Goal: Task Accomplishment & Management: Manage account settings

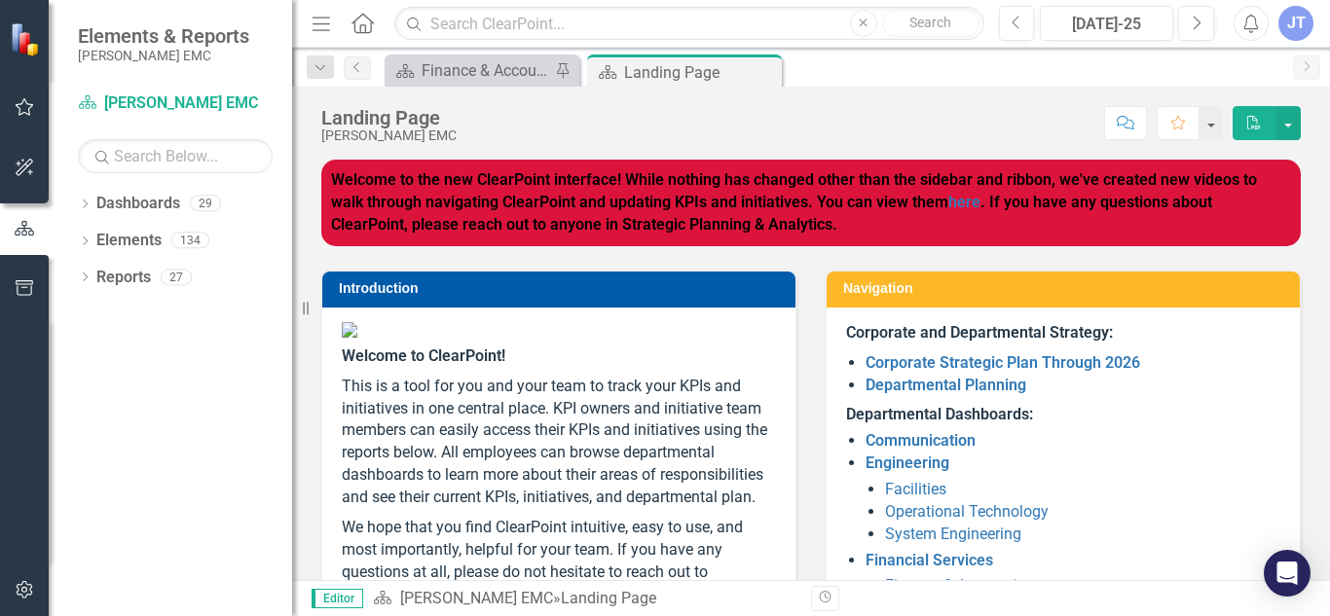
scroll to position [112, 0]
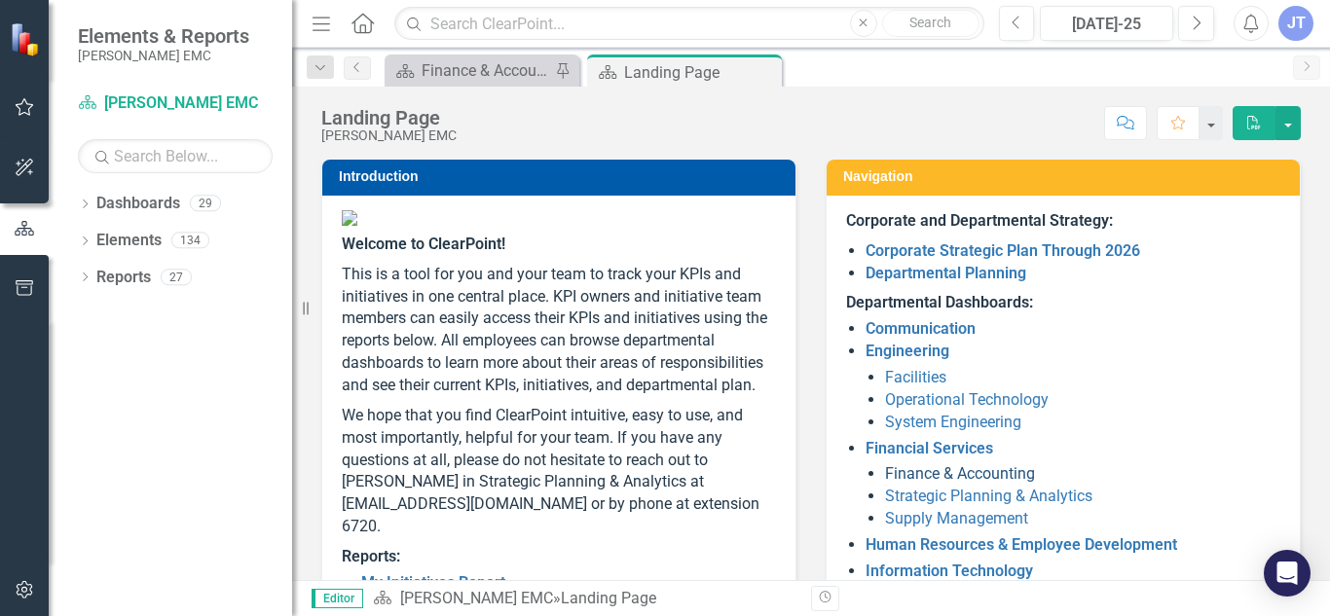
click at [929, 473] on link "Finance & Accounting" at bounding box center [960, 474] width 150 height 19
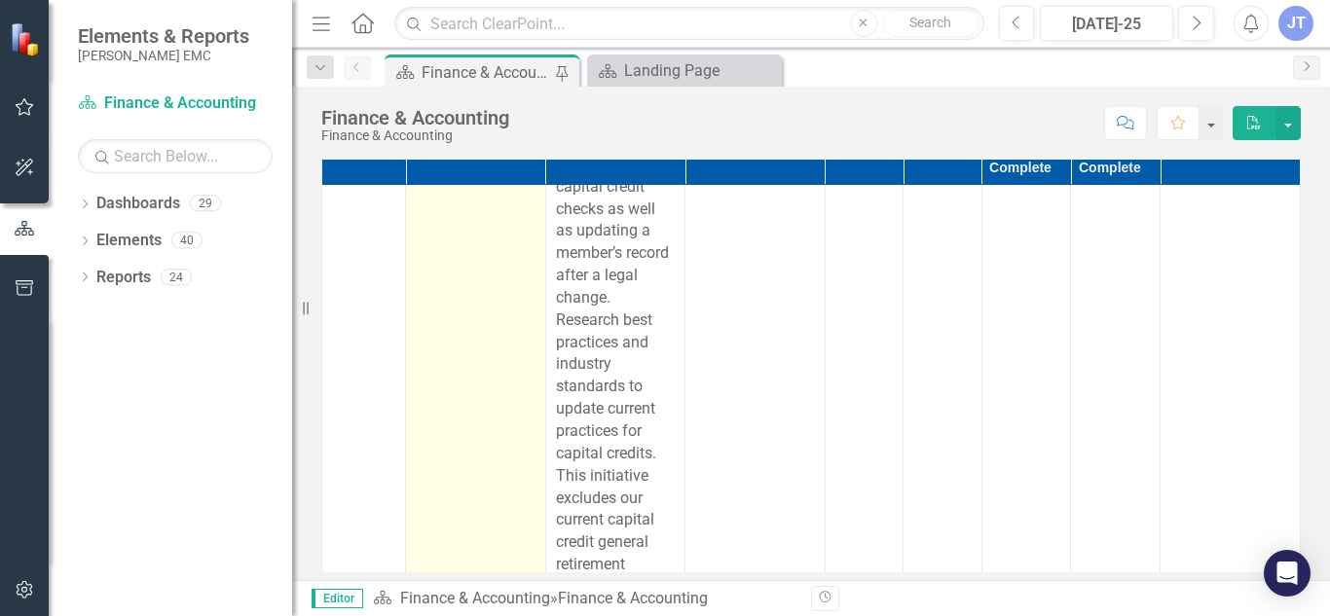
scroll to position [56, 0]
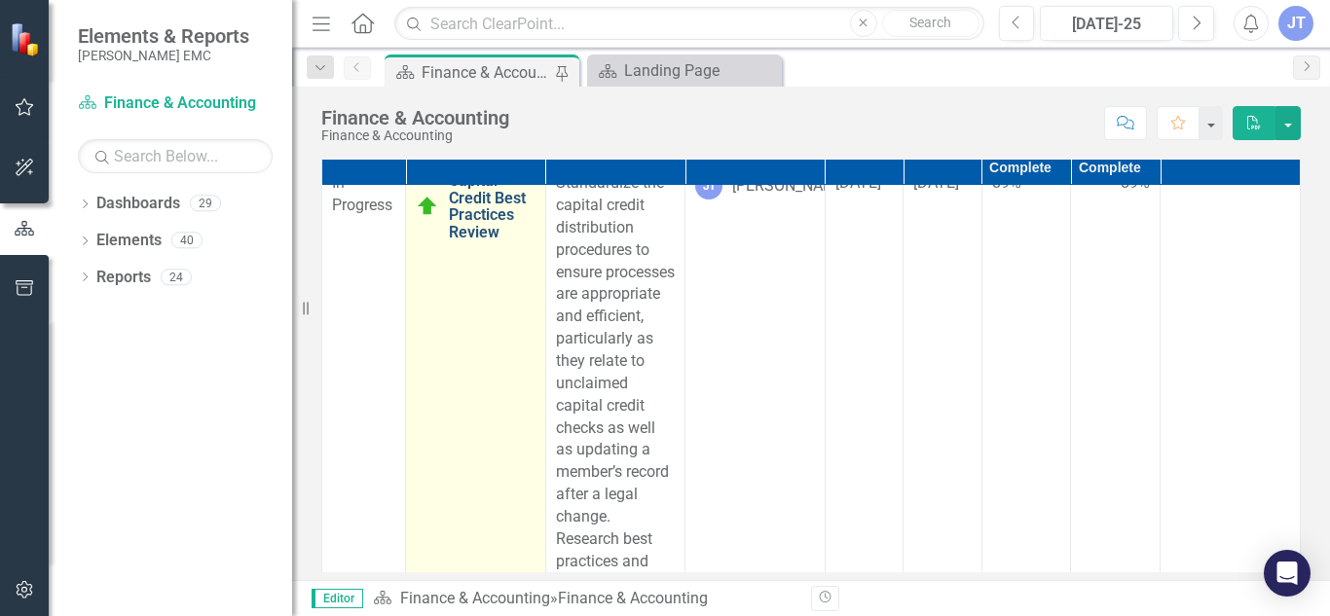
click at [470, 241] on link "Capital Credit Best Practices Review" at bounding box center [492, 206] width 87 height 68
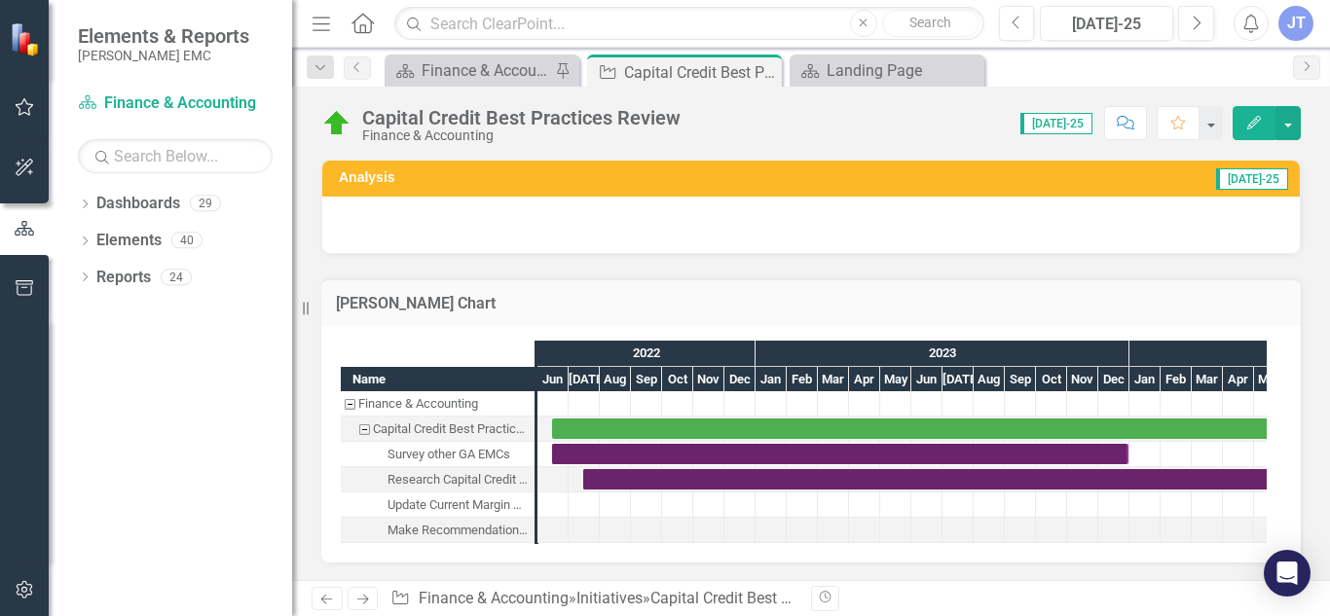
checkbox input "true"
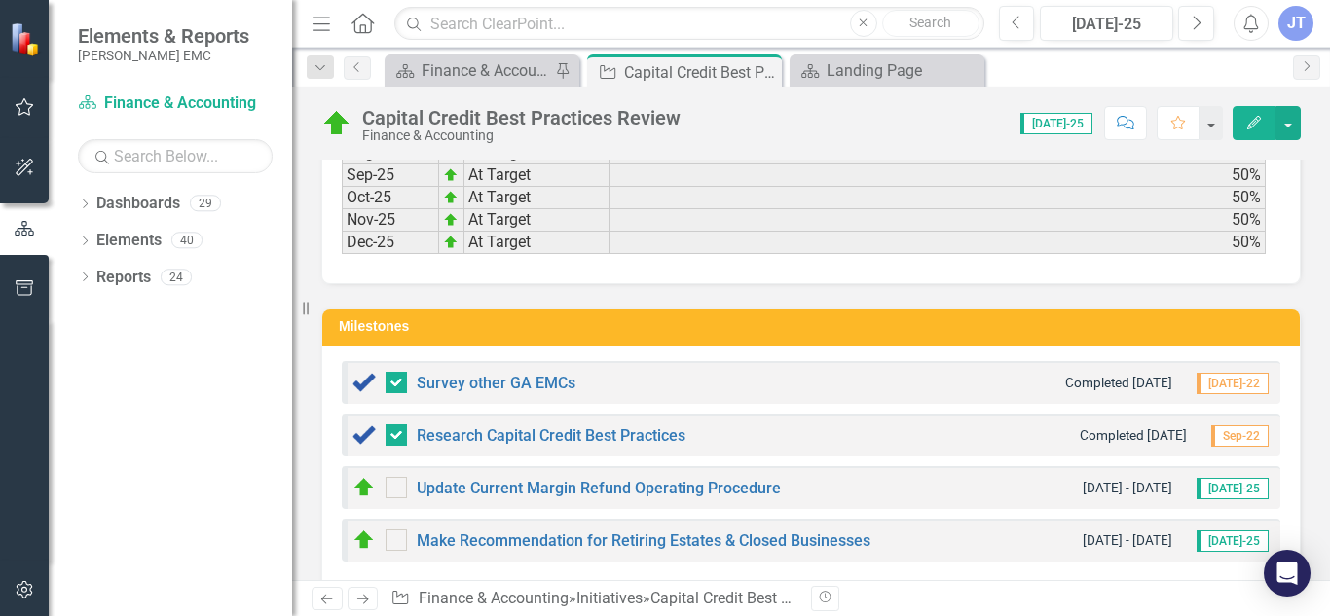
scroll to position [4672, 0]
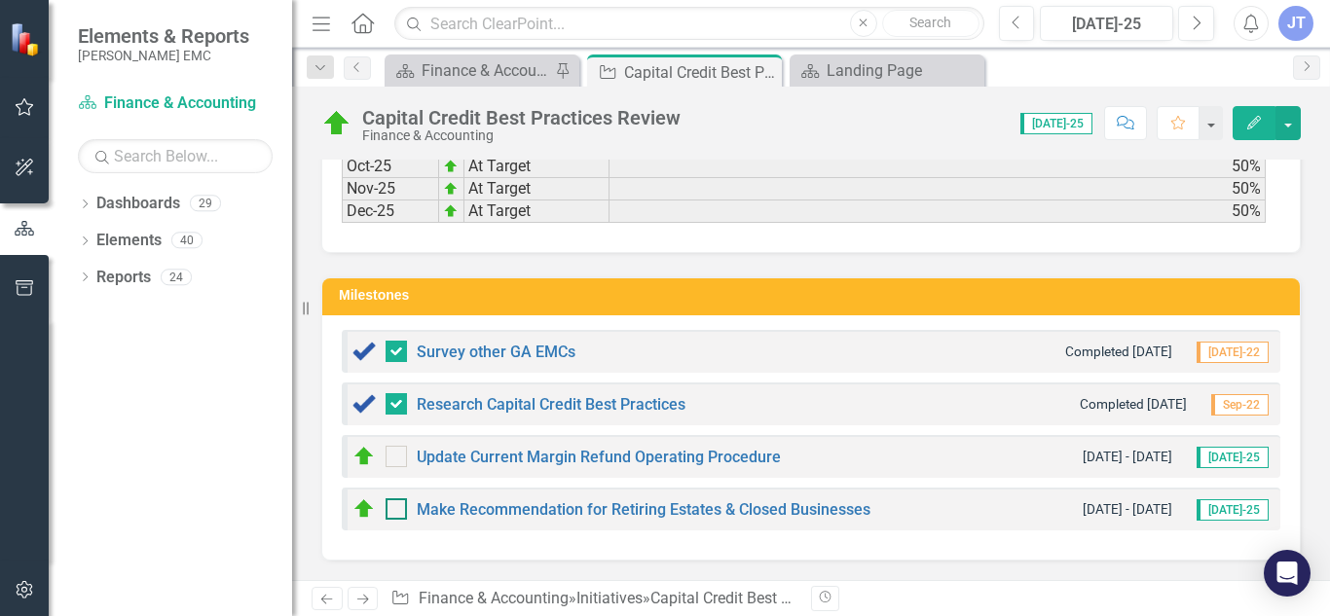
click at [392, 511] on input "checkbox" at bounding box center [392, 505] width 13 height 13
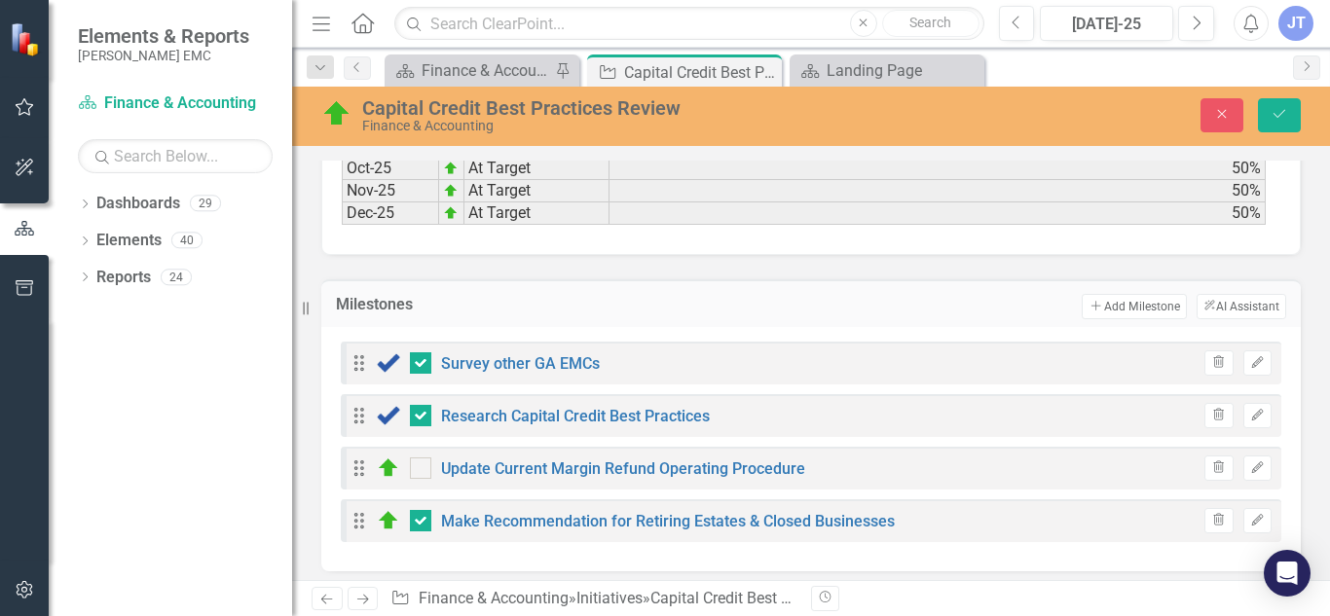
checkbox input "true"
click at [1260, 131] on button "Save" at bounding box center [1279, 115] width 43 height 34
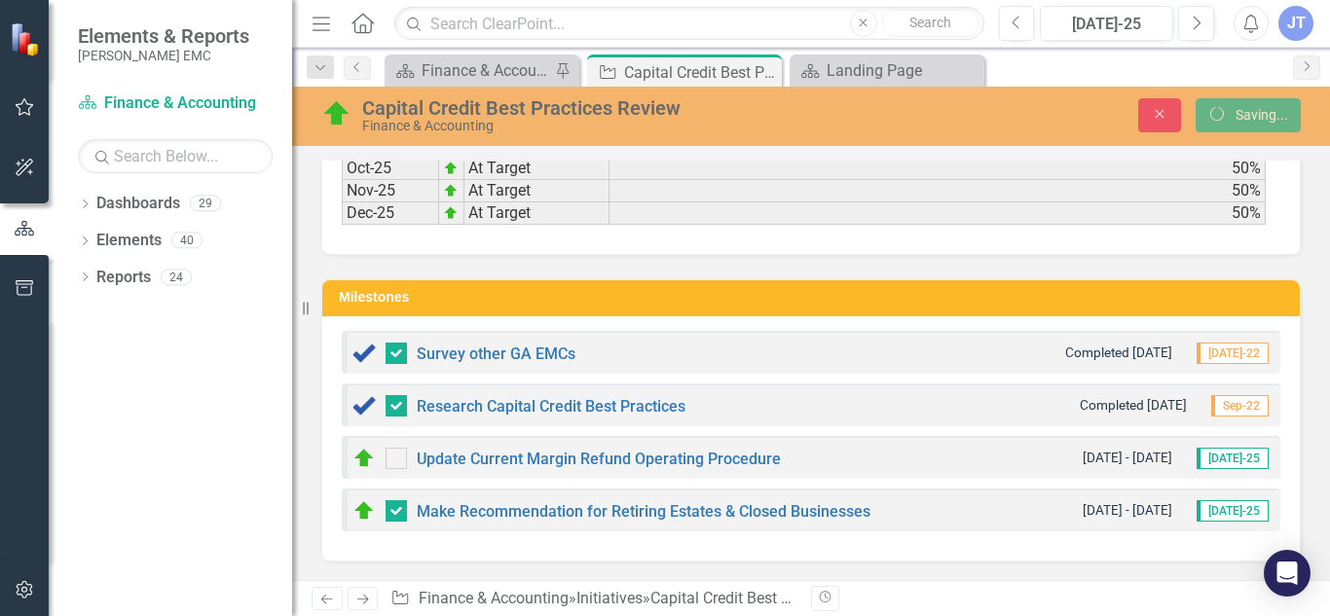
checkbox input "false"
checkbox input "true"
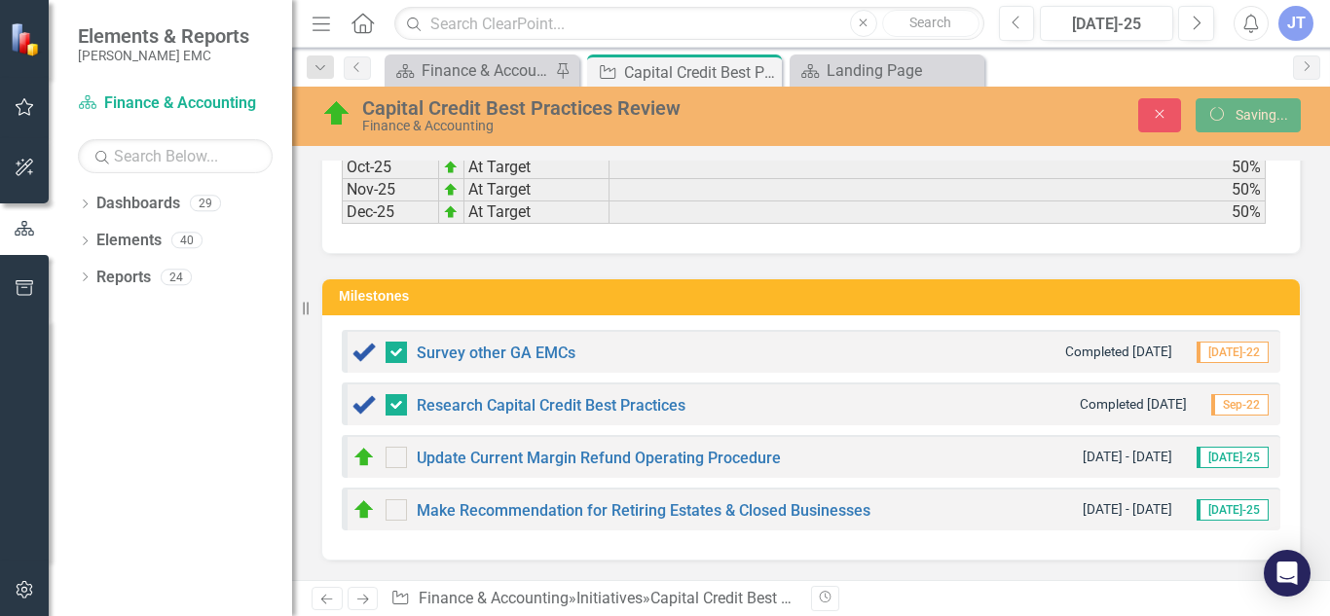
scroll to position [4589, 0]
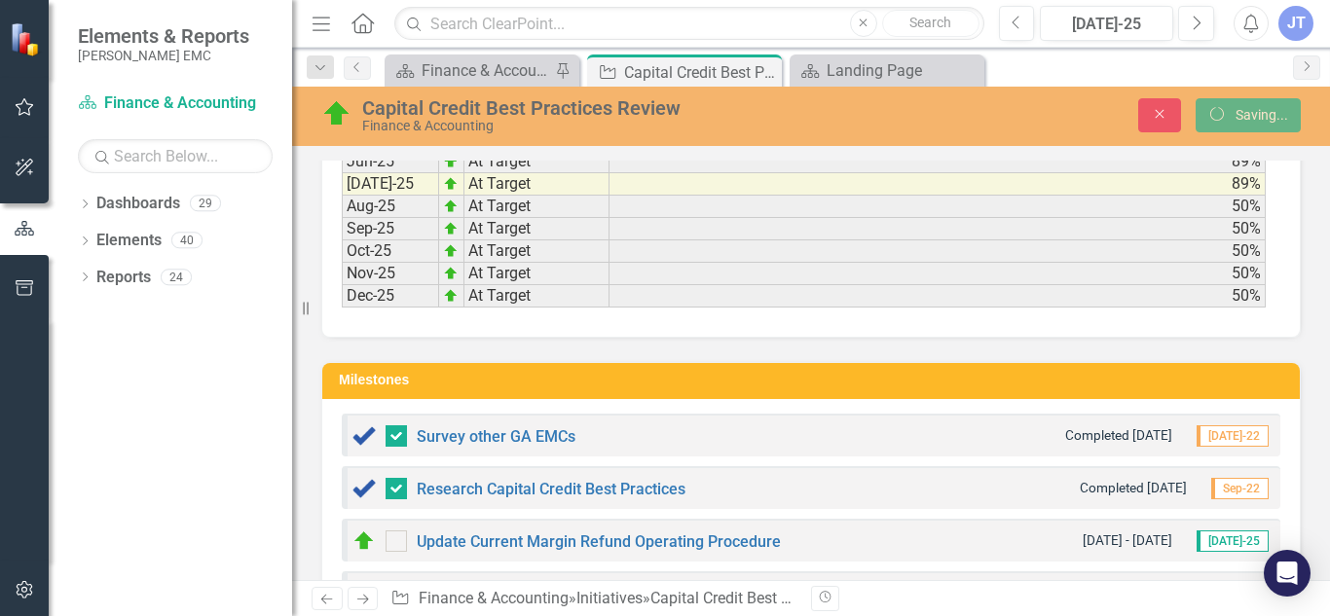
checkbox input "false"
checkbox input "true"
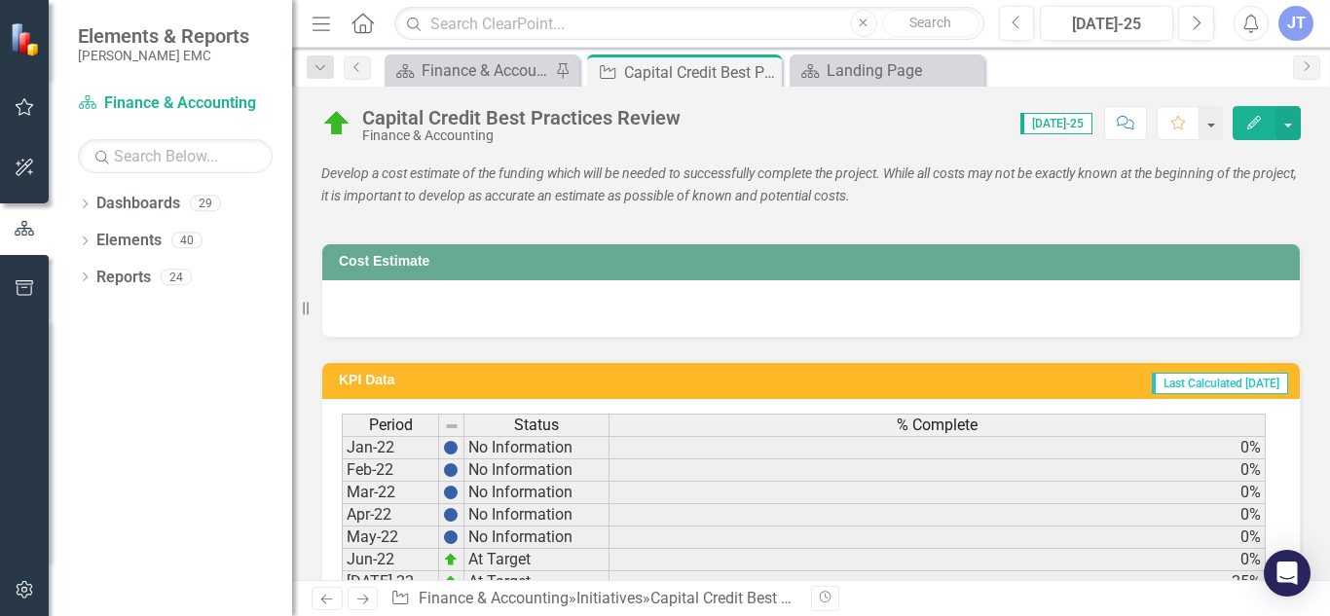
scroll to position [3196, 0]
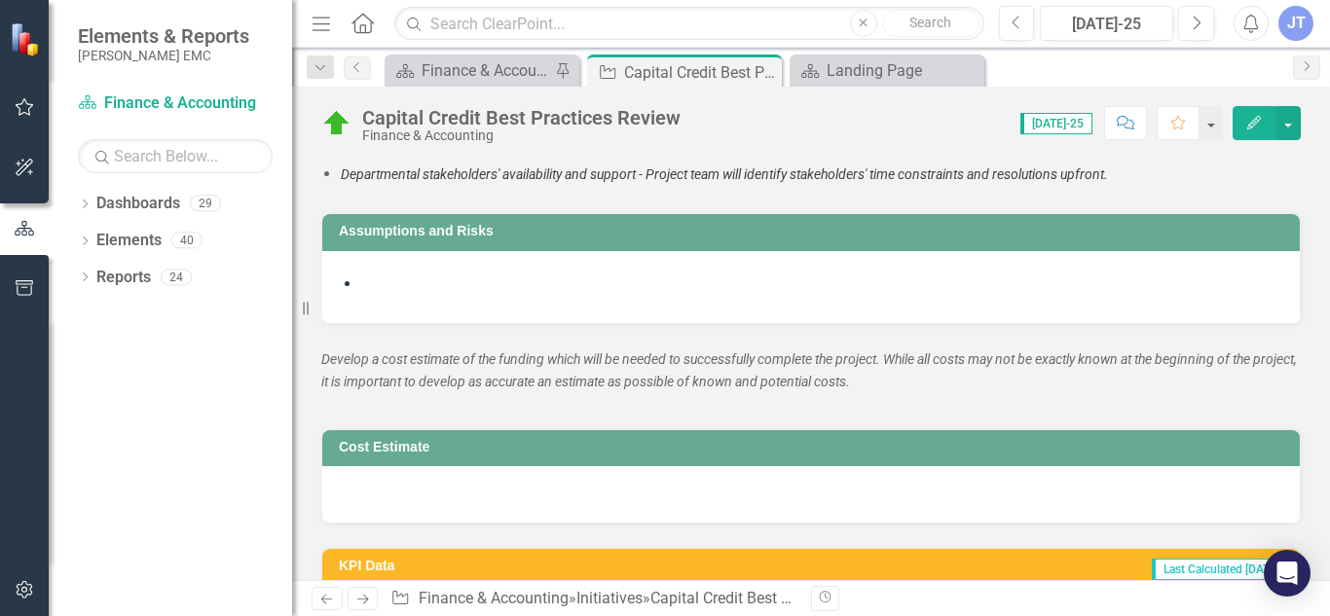
checkbox input "false"
checkbox input "true"
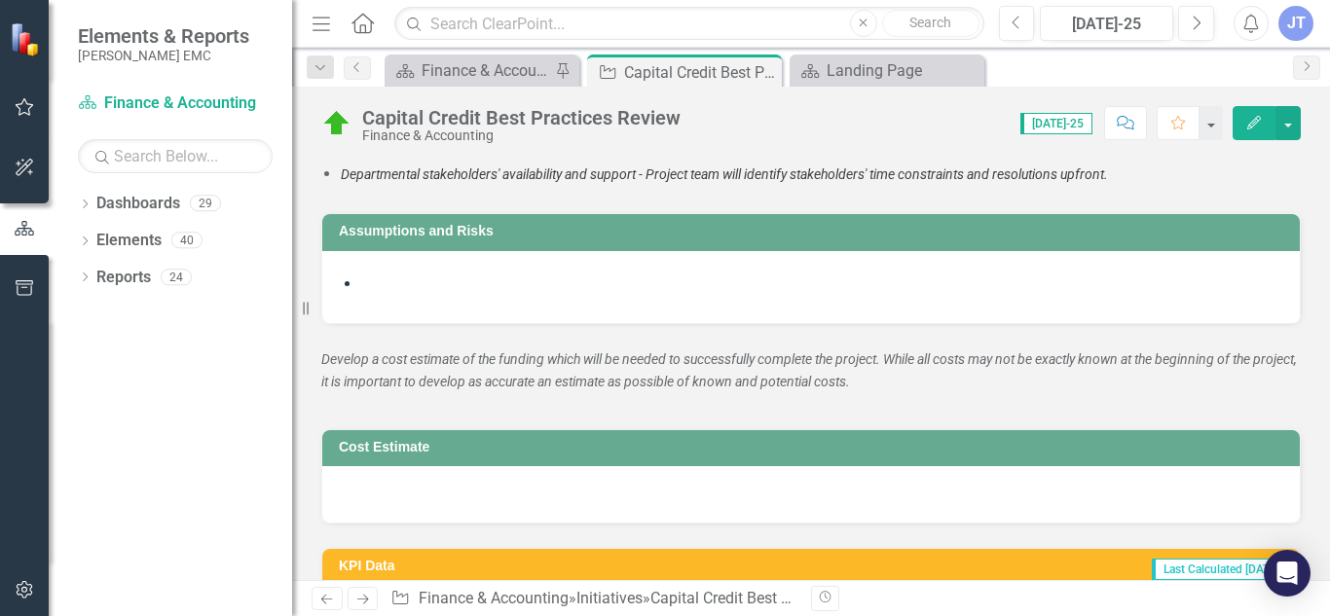
checkbox input "true"
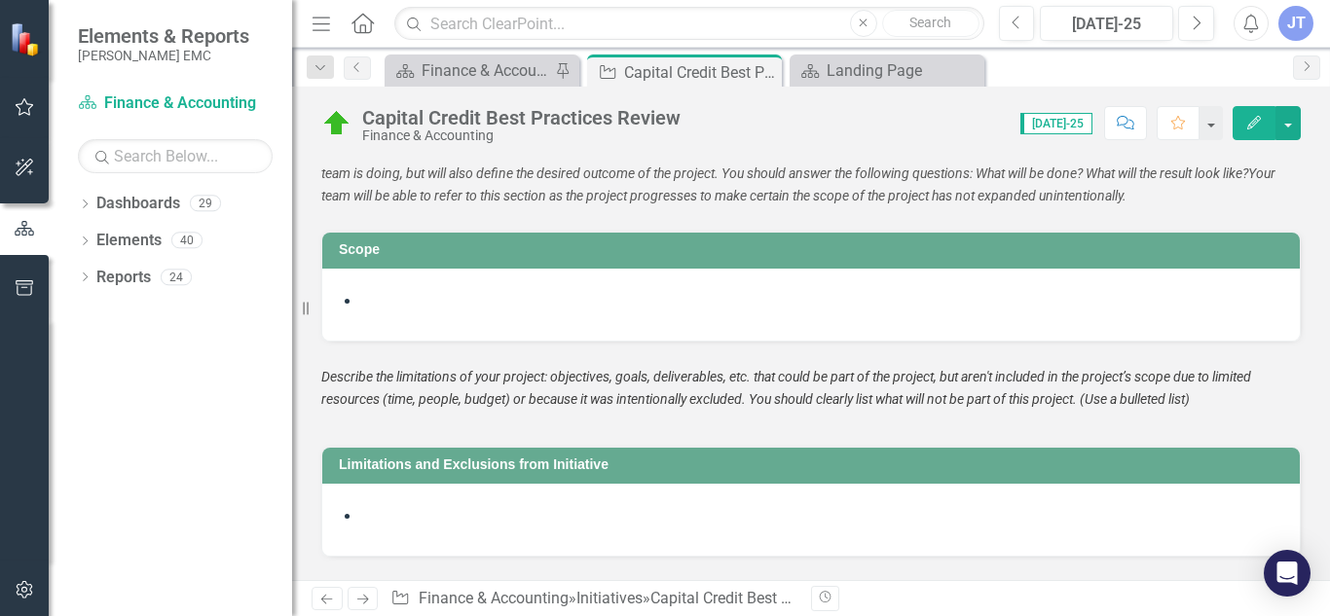
checkbox input "false"
checkbox input "true"
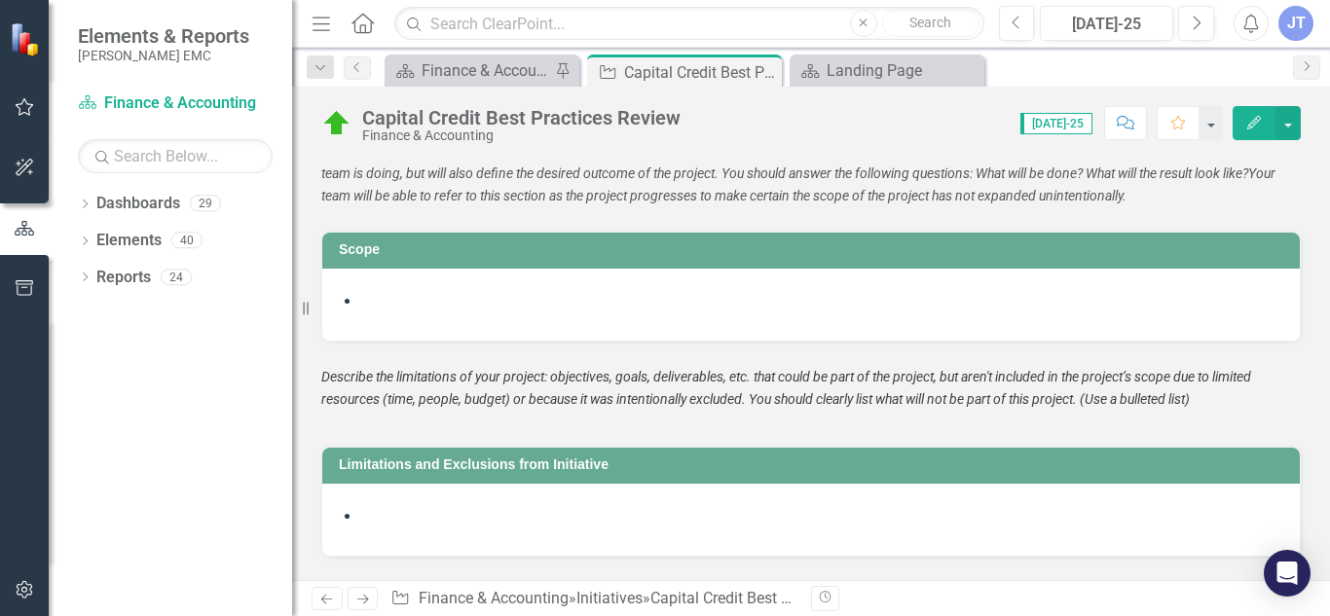
checkbox input "true"
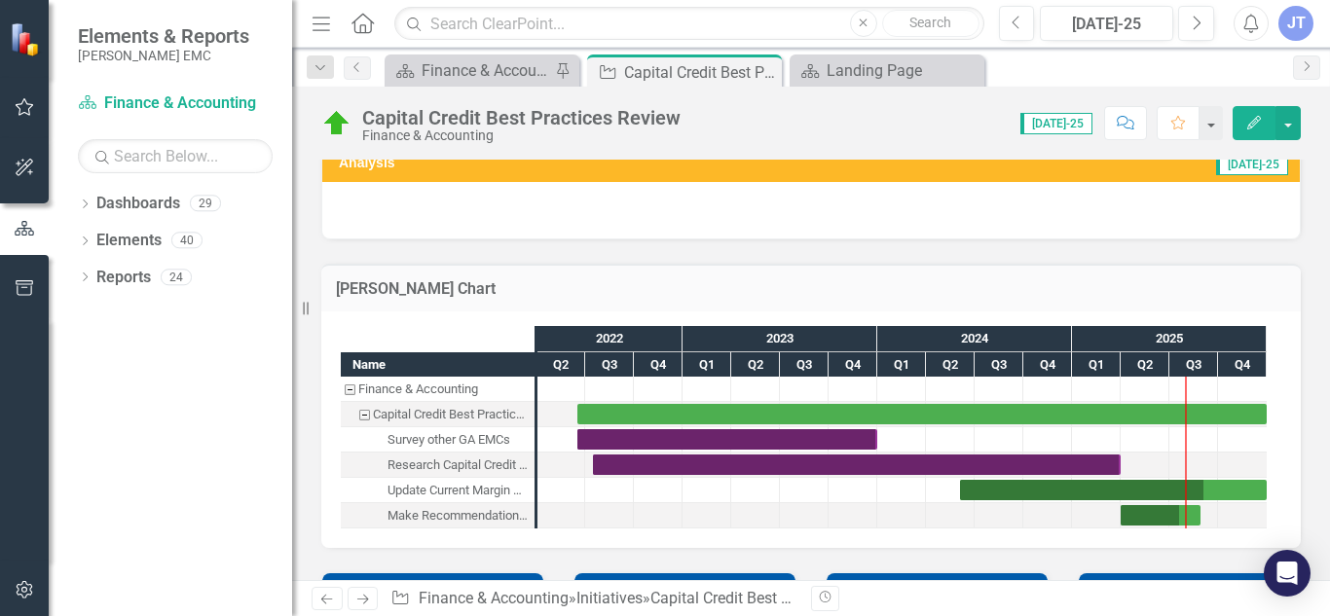
scroll to position [16, 0]
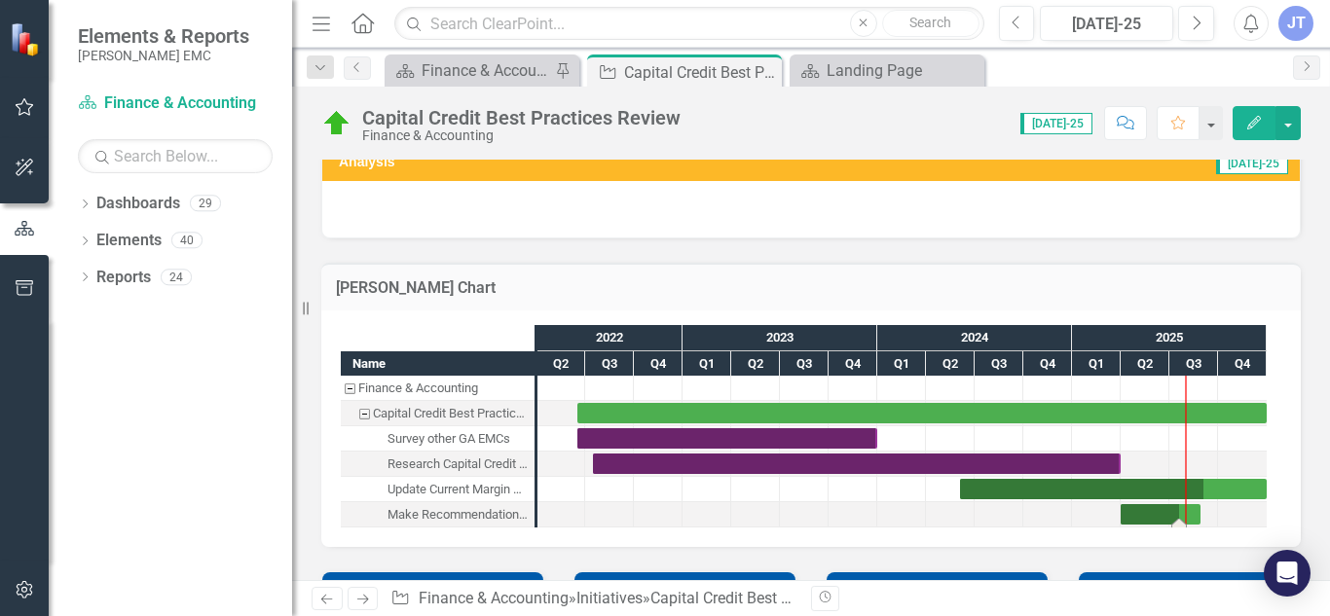
click at [1194, 514] on div "Task: Start date: 2025-03-31 End date: 2025-08-29" at bounding box center [1161, 514] width 80 height 20
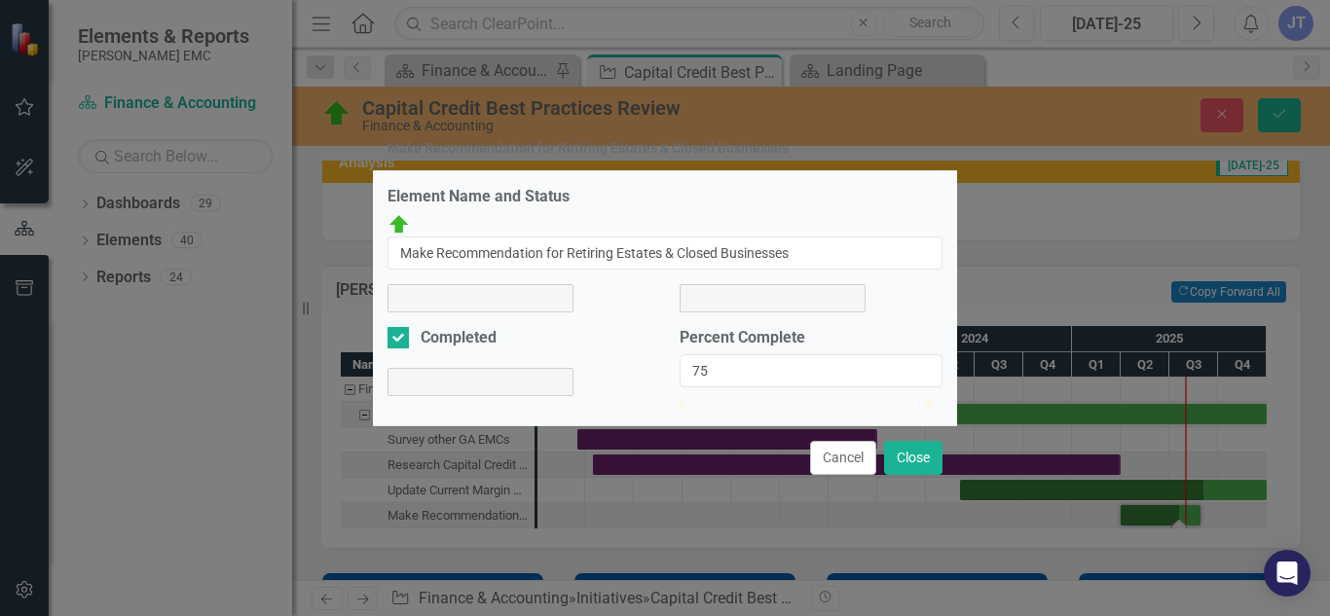
type input "100"
drag, startPoint x: 876, startPoint y: 392, endPoint x: 964, endPoint y: 408, distance: 90.0
click at [964, 408] on div "Make Recommendation for Retiring Estates & Closed Businesses Element Name and S…" at bounding box center [665, 308] width 1330 height 616
click at [910, 475] on button "Close" at bounding box center [913, 458] width 58 height 34
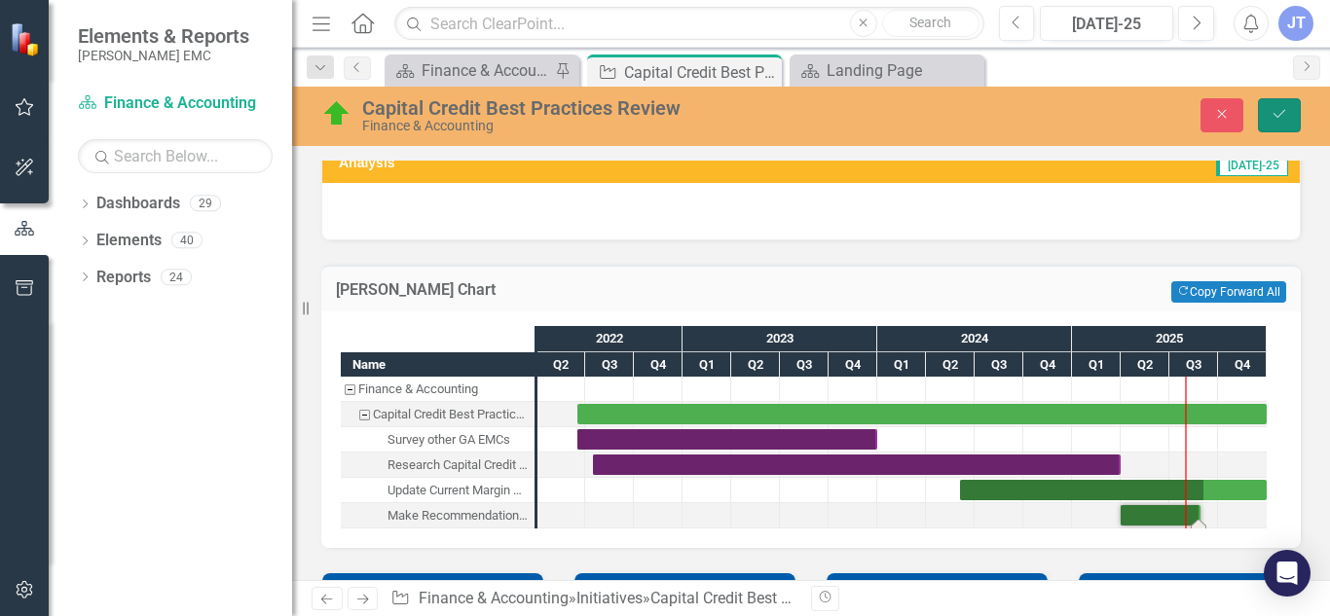
click at [1289, 101] on button "Save" at bounding box center [1279, 115] width 43 height 34
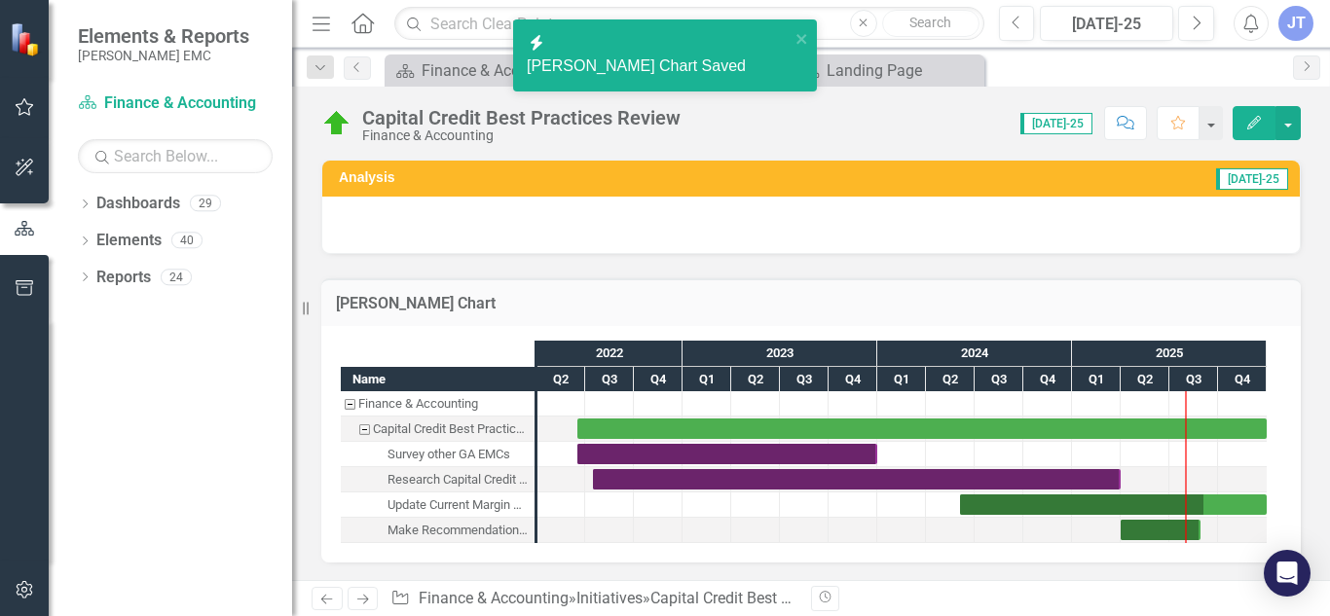
checkbox input "false"
checkbox input "true"
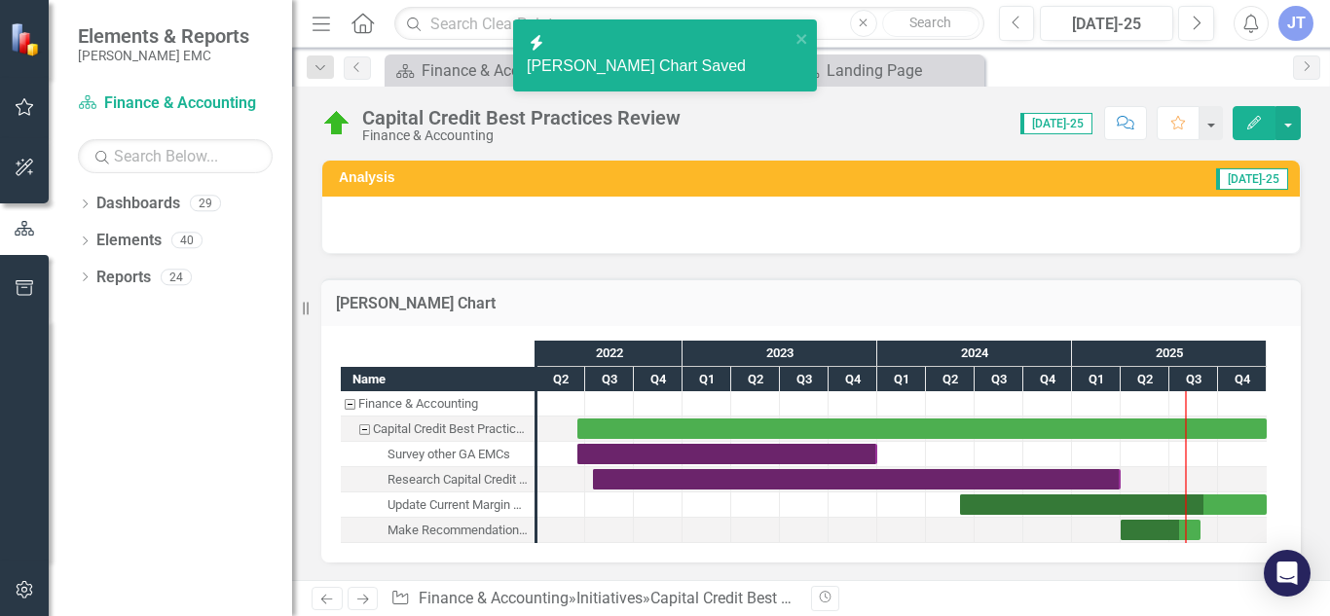
checkbox input "true"
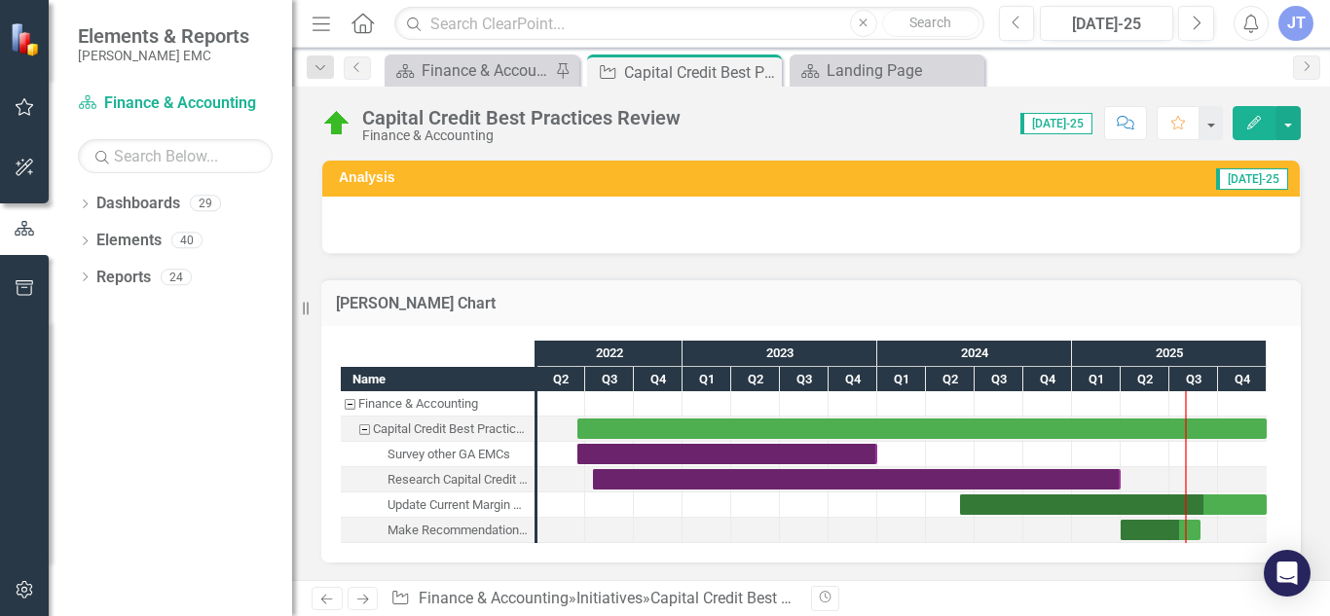
checkbox input "false"
checkbox input "true"
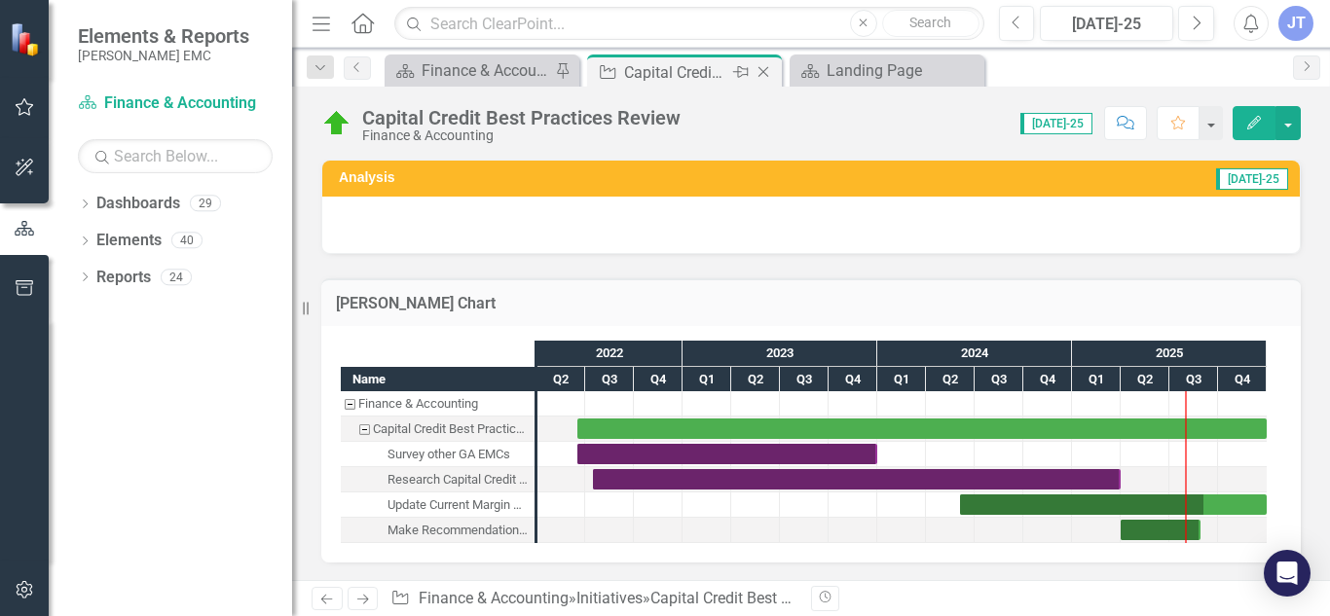
checkbox input "true"
checkbox input "false"
checkbox input "true"
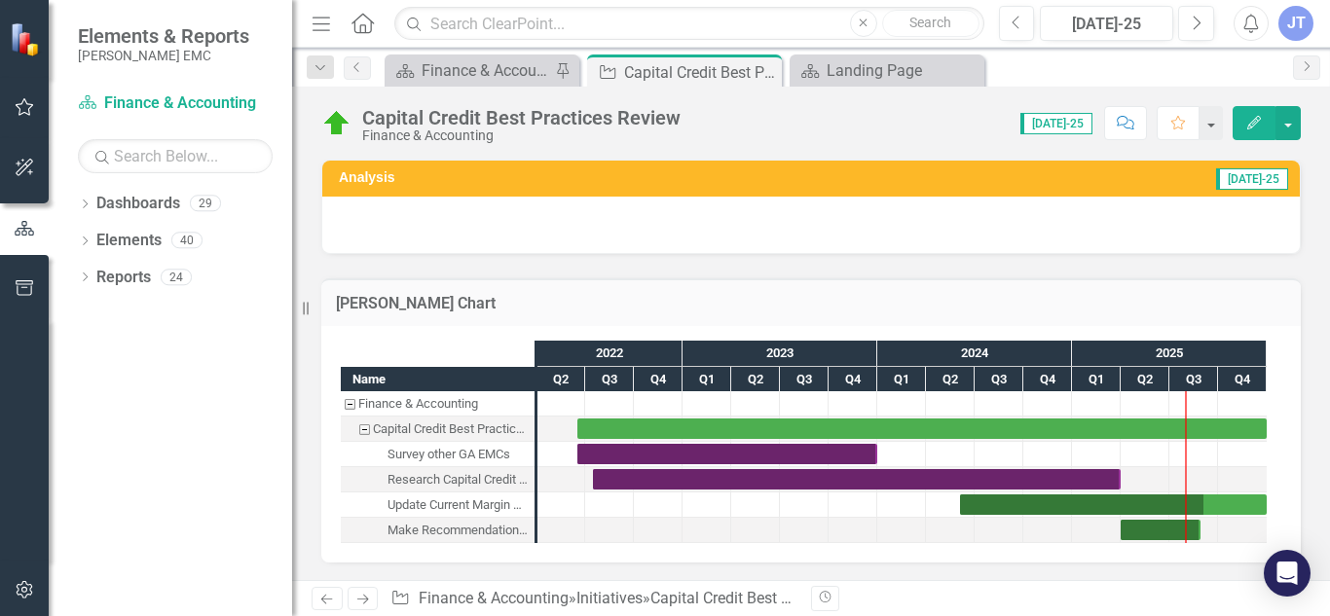
checkbox input "true"
checkbox input "false"
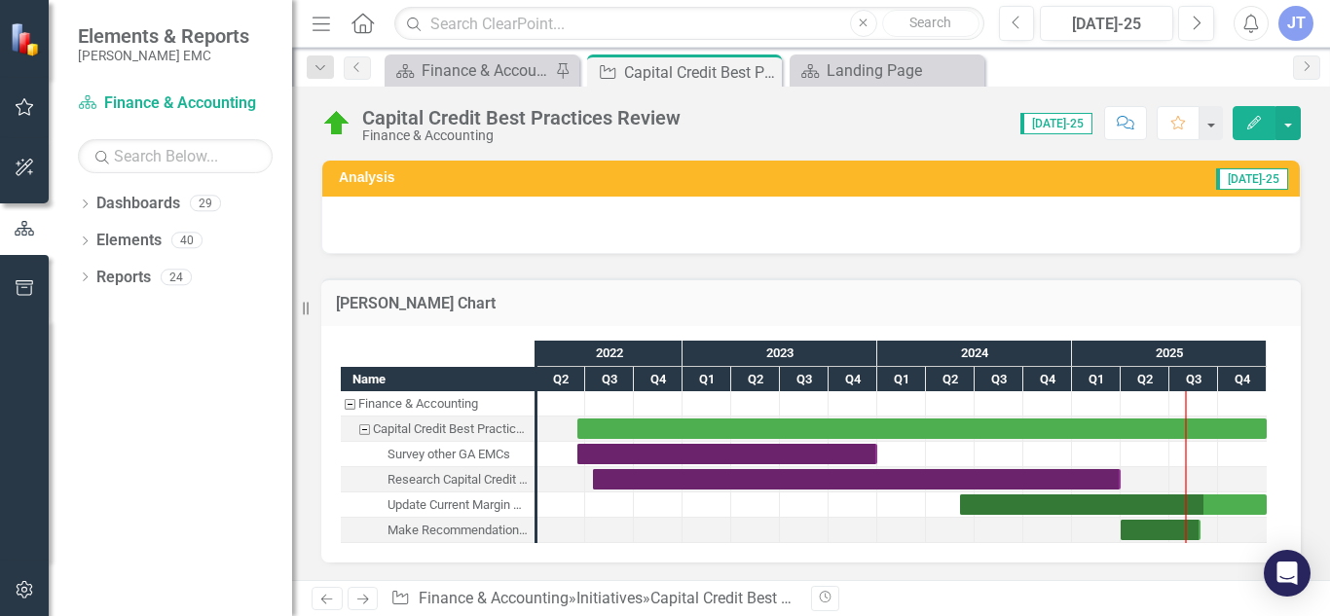
checkbox input "true"
click at [771, 63] on div "Close" at bounding box center [765, 72] width 24 height 24
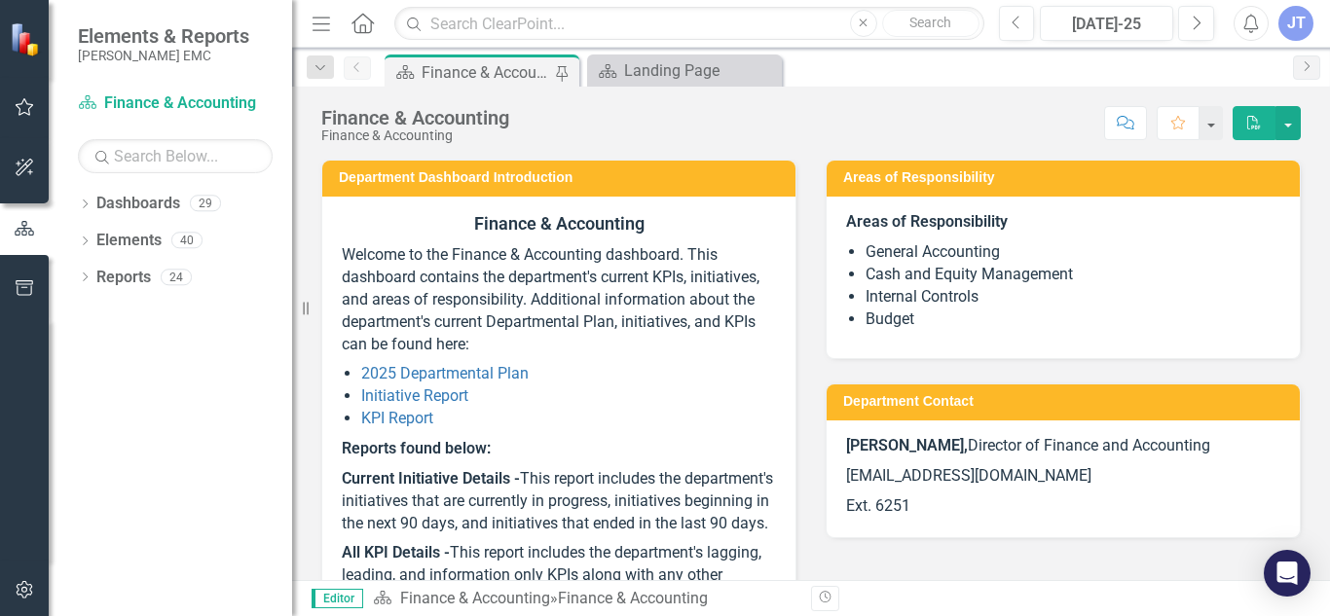
click at [524, 65] on div "Finance & Accounting" at bounding box center [486, 72] width 129 height 24
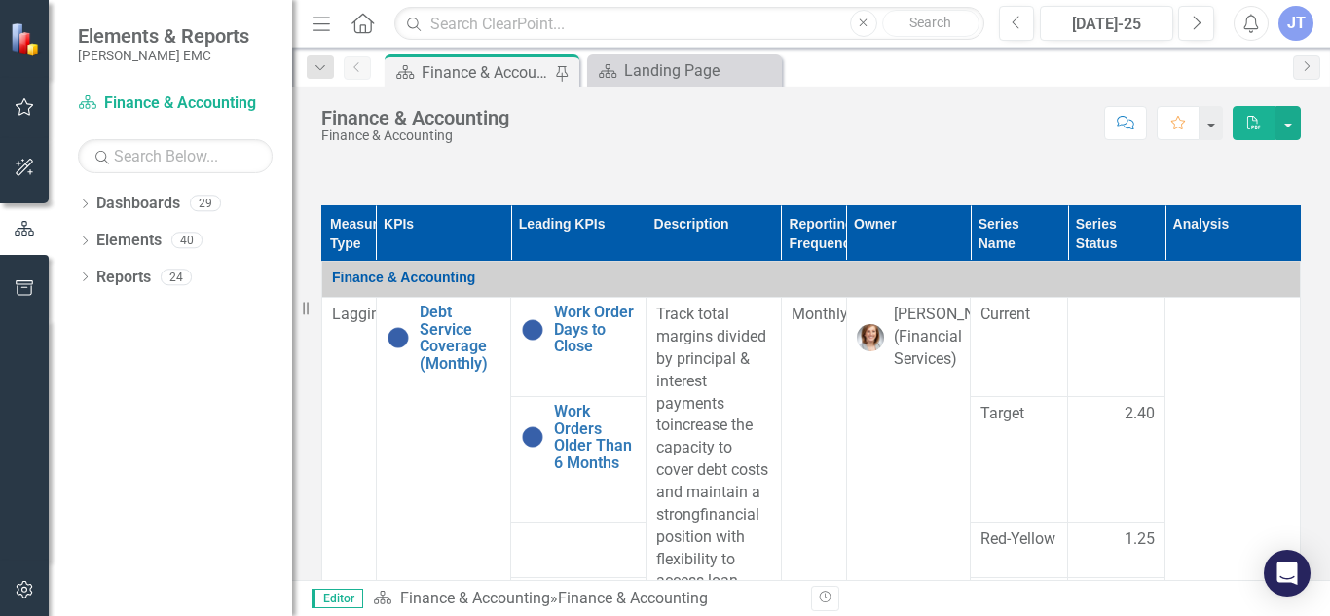
scroll to position [1246, 0]
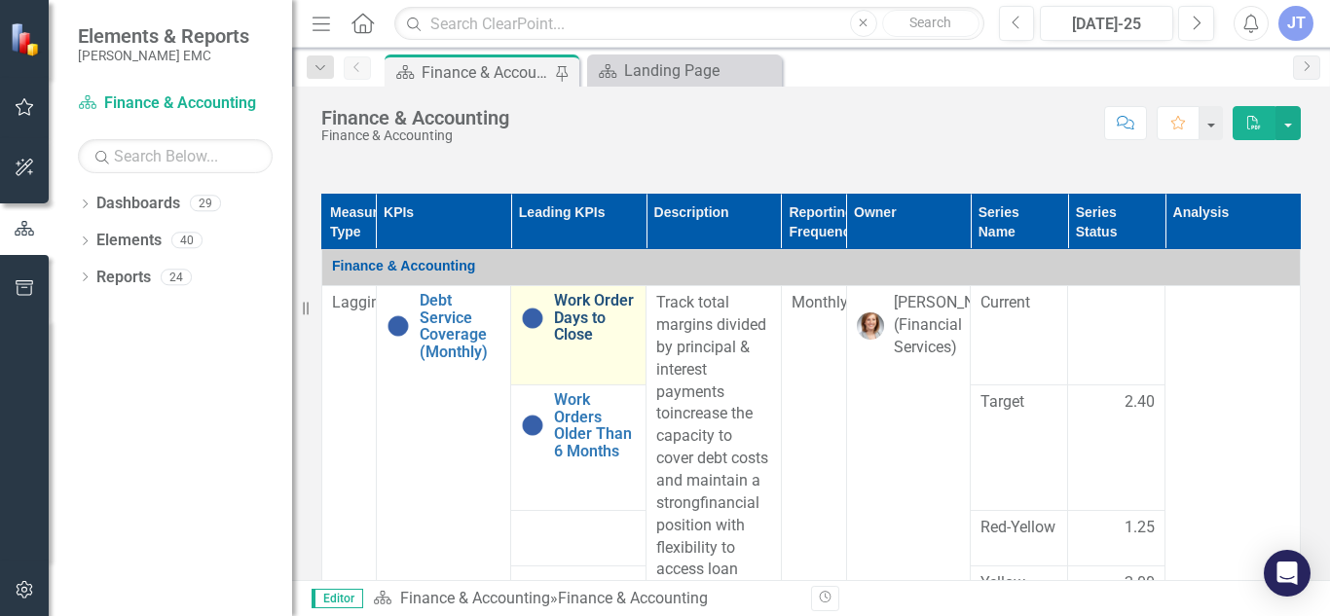
click at [571, 344] on link "Work Order Days to Close" at bounding box center [595, 318] width 82 height 52
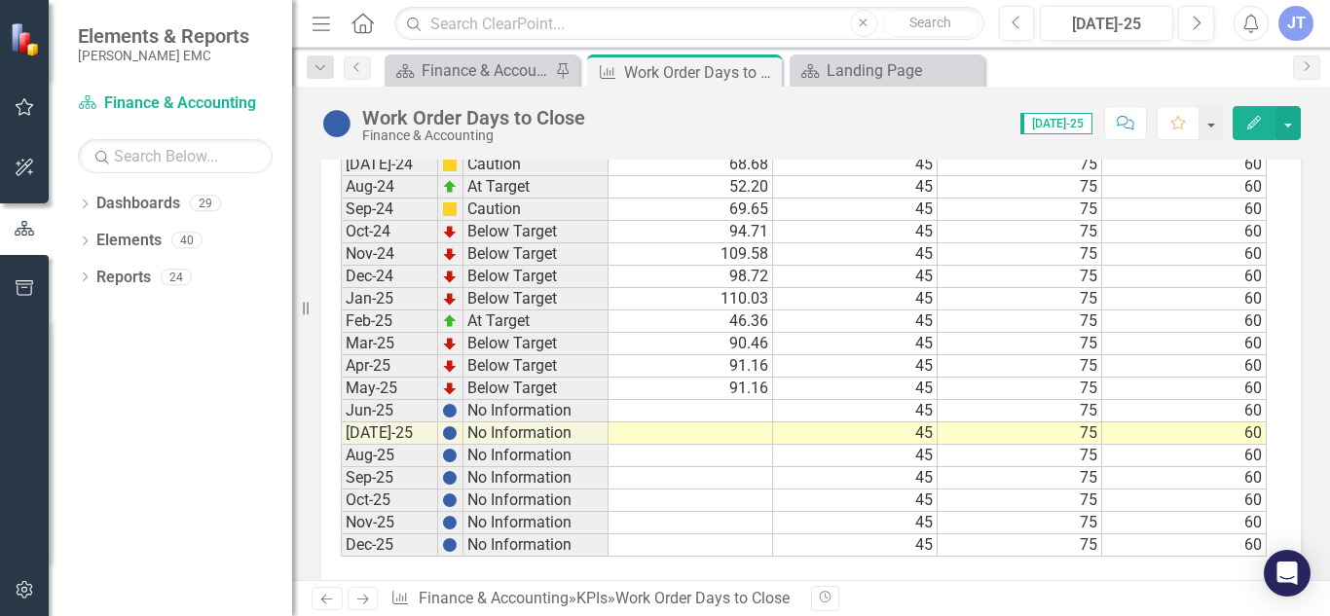
scroll to position [1893, 0]
click at [738, 436] on td at bounding box center [691, 434] width 165 height 22
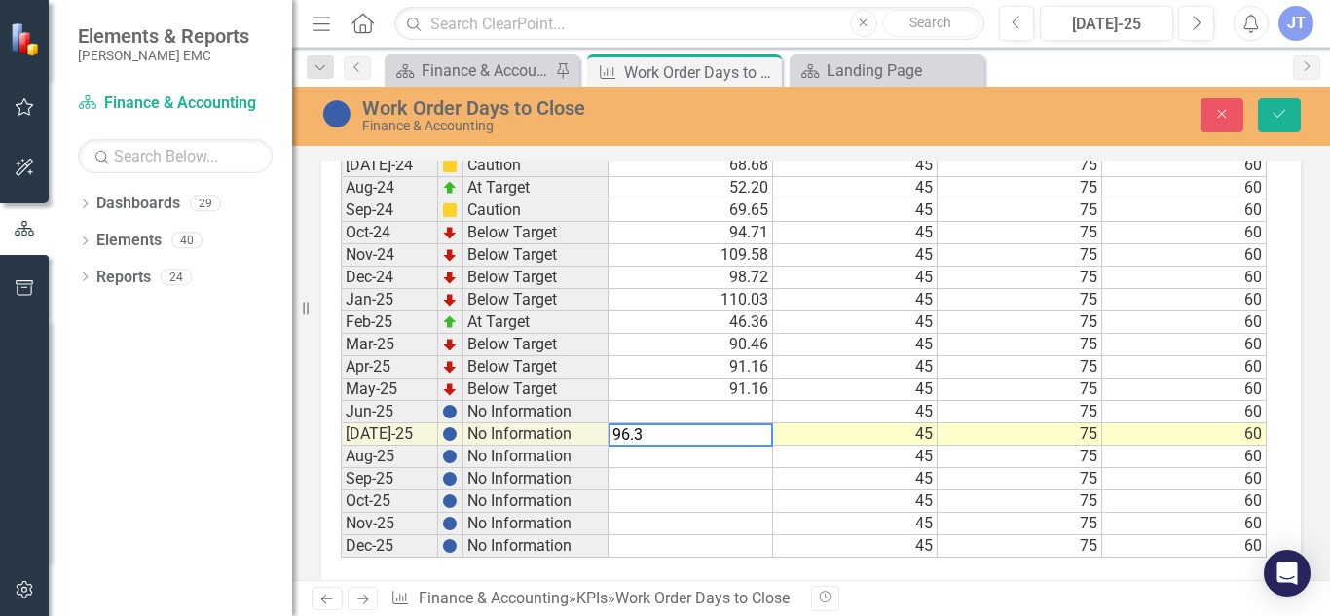
type textarea "96.34"
click at [1284, 115] on icon "Save" at bounding box center [1280, 114] width 18 height 14
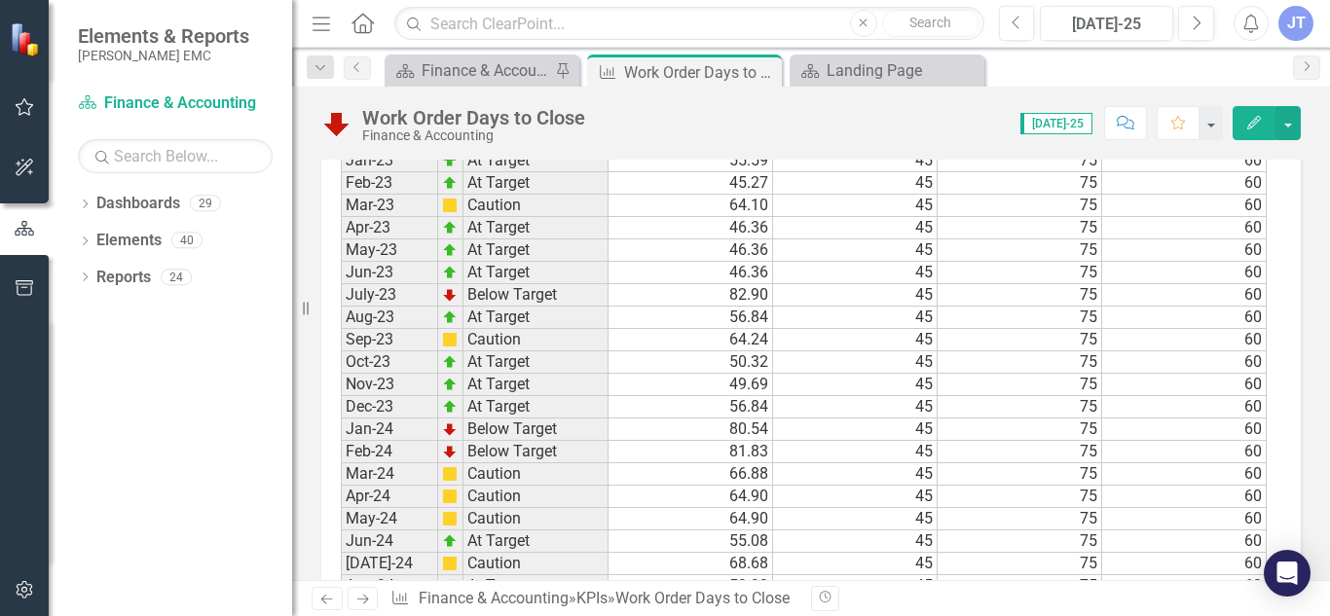
scroll to position [1927, 0]
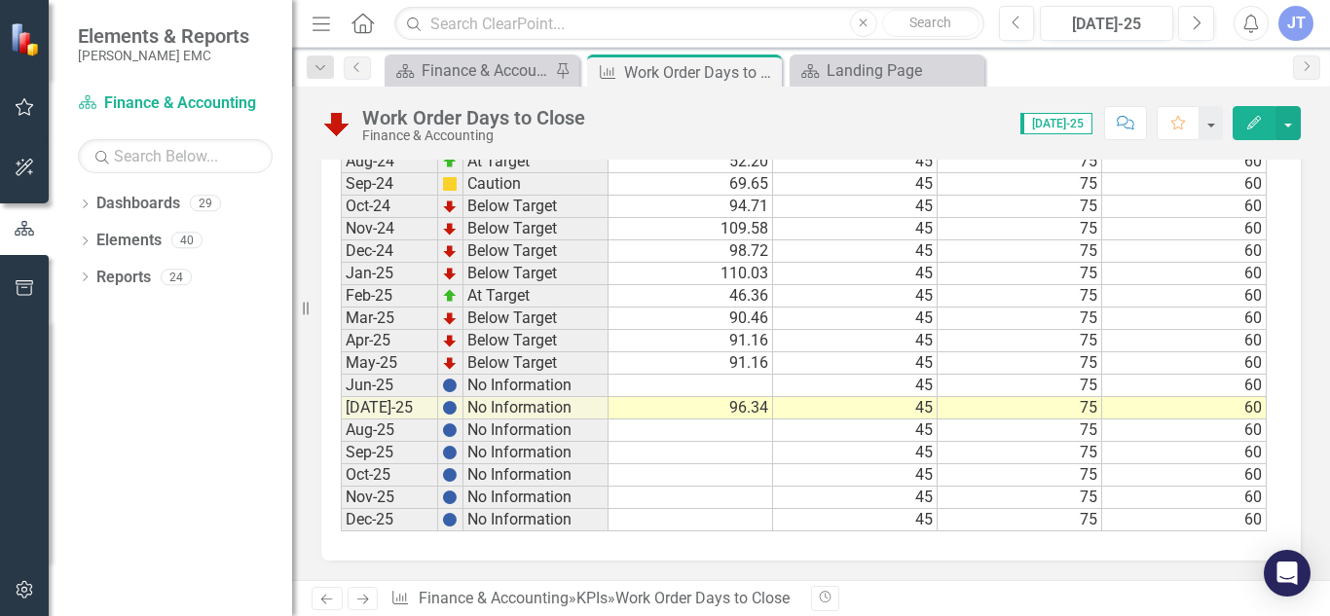
click at [758, 391] on td at bounding box center [691, 386] width 165 height 22
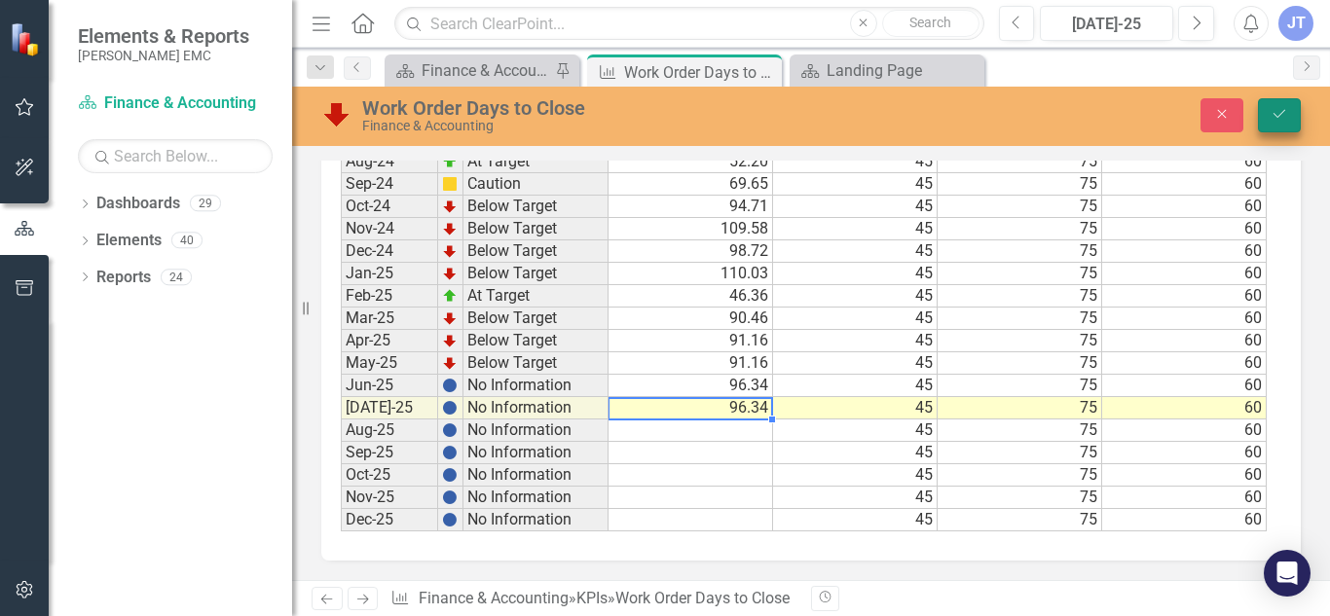
type textarea "96.34"
click at [1284, 113] on icon "Save" at bounding box center [1280, 114] width 18 height 14
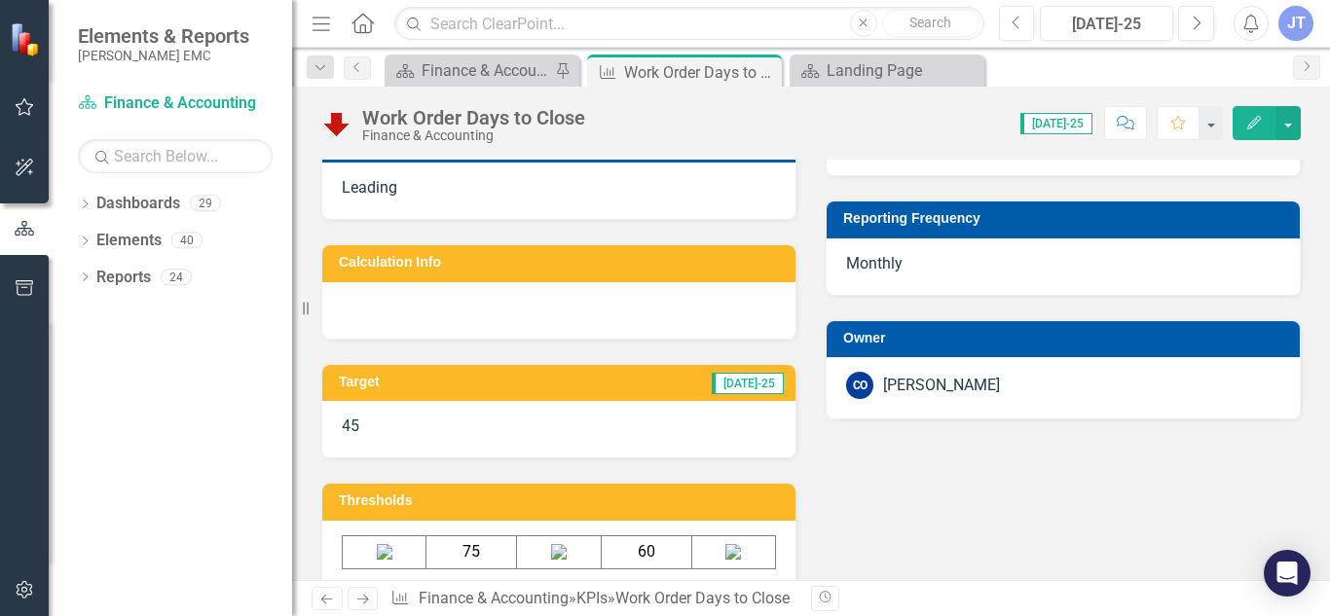
scroll to position [0, 0]
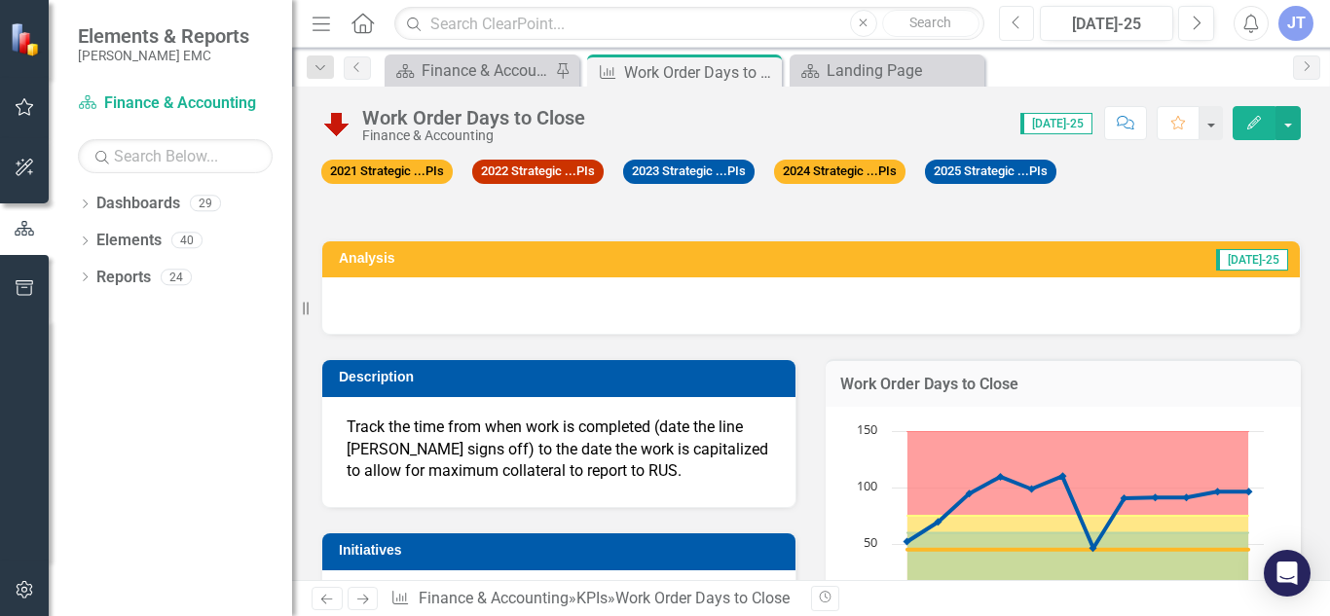
click at [1022, 21] on icon "Previous" at bounding box center [1017, 24] width 11 height 18
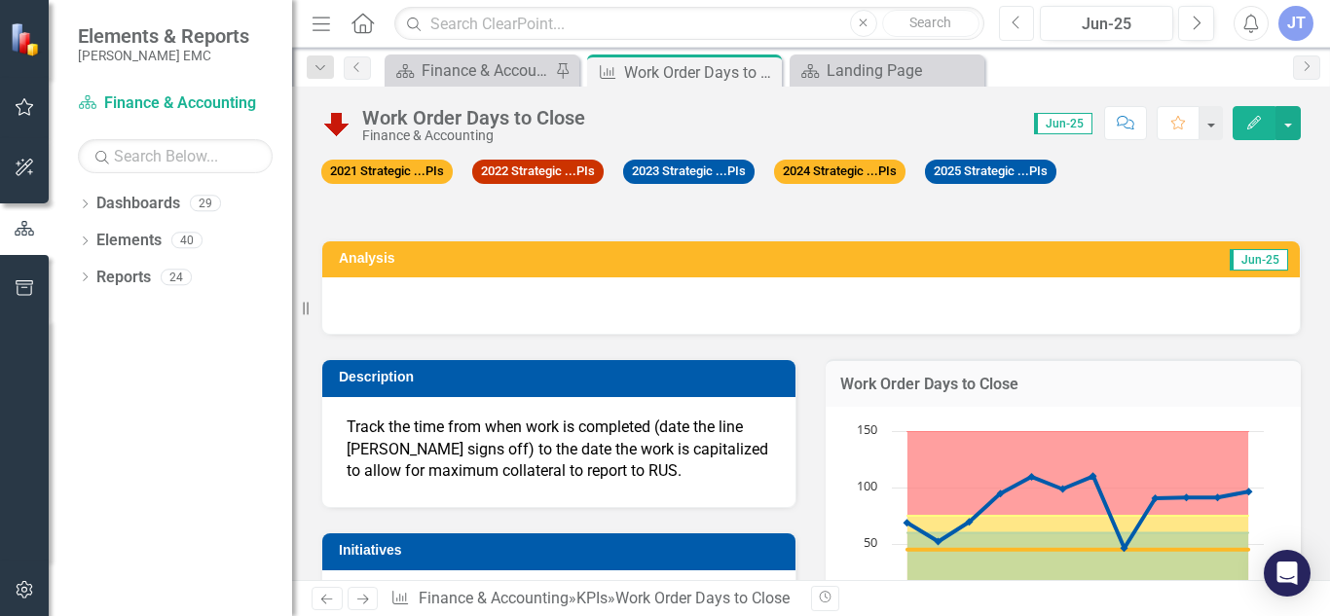
click at [1019, 20] on icon "Previous" at bounding box center [1017, 24] width 11 height 18
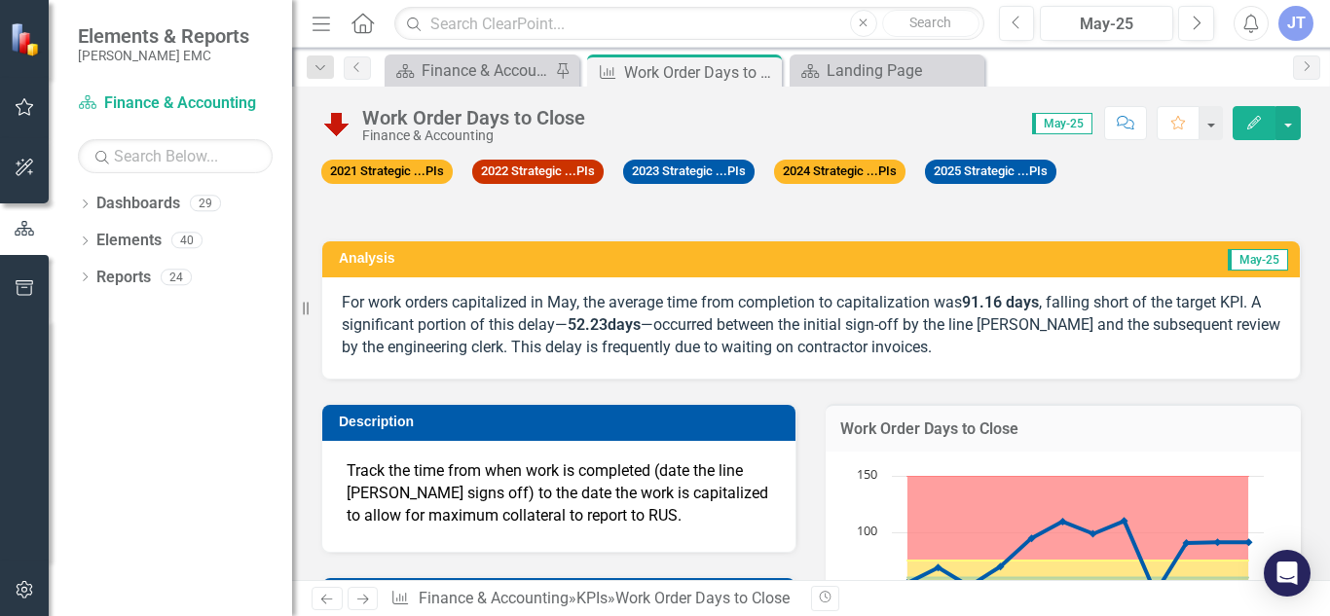
click at [934, 313] on p "For work orders capitalized in May, the average time from completion to capital…" at bounding box center [811, 325] width 939 height 67
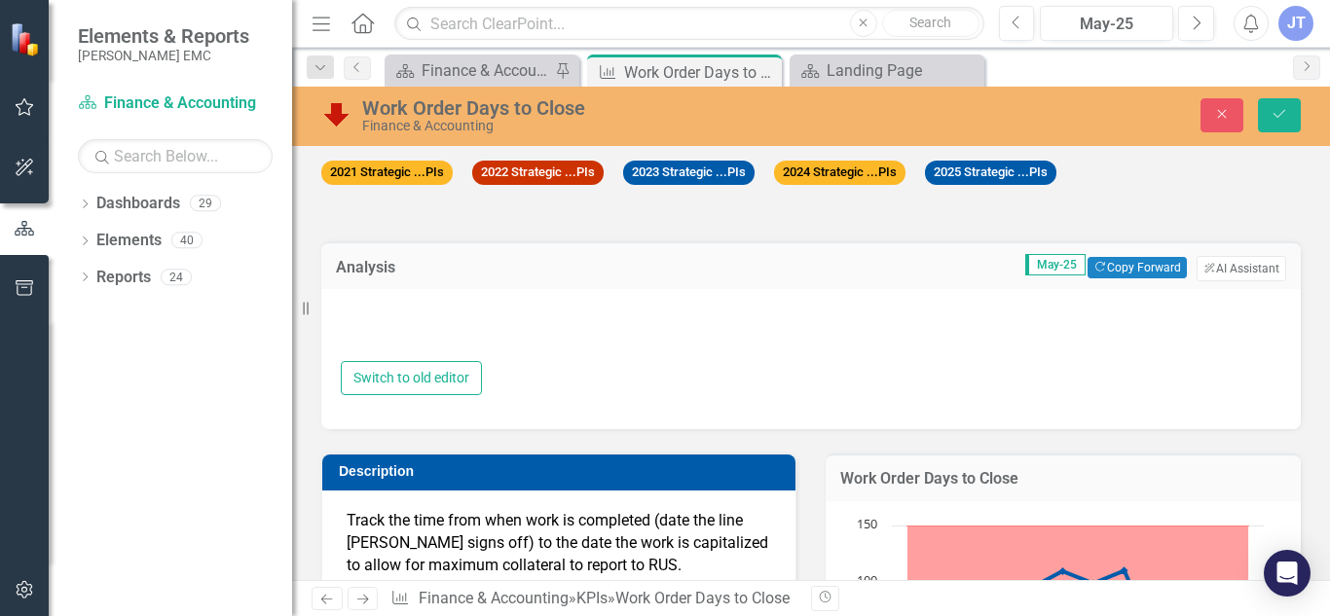
click at [824, 344] on div at bounding box center [811, 332] width 941 height 57
click at [1133, 274] on button "Copy Forward Copy Forward" at bounding box center [1137, 267] width 98 height 21
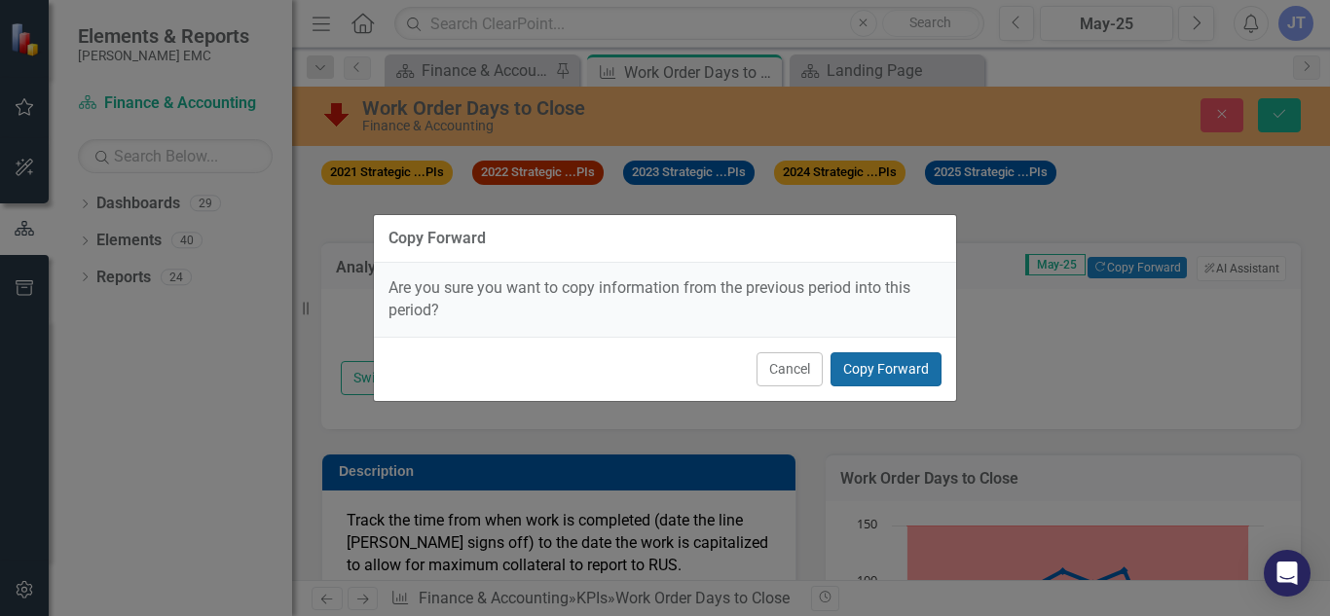
click at [886, 363] on button "Copy Forward" at bounding box center [886, 370] width 111 height 34
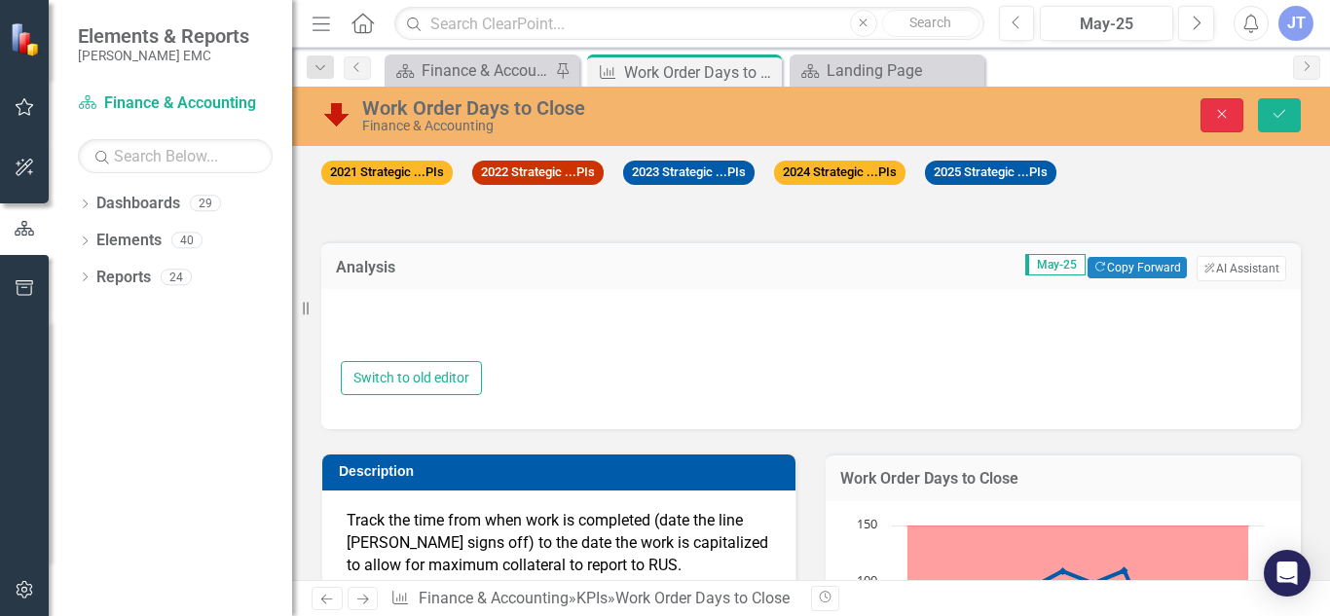
drag, startPoint x: 1279, startPoint y: 118, endPoint x: 1232, endPoint y: 100, distance: 49.9
click at [1232, 100] on button "Close" at bounding box center [1222, 115] width 43 height 34
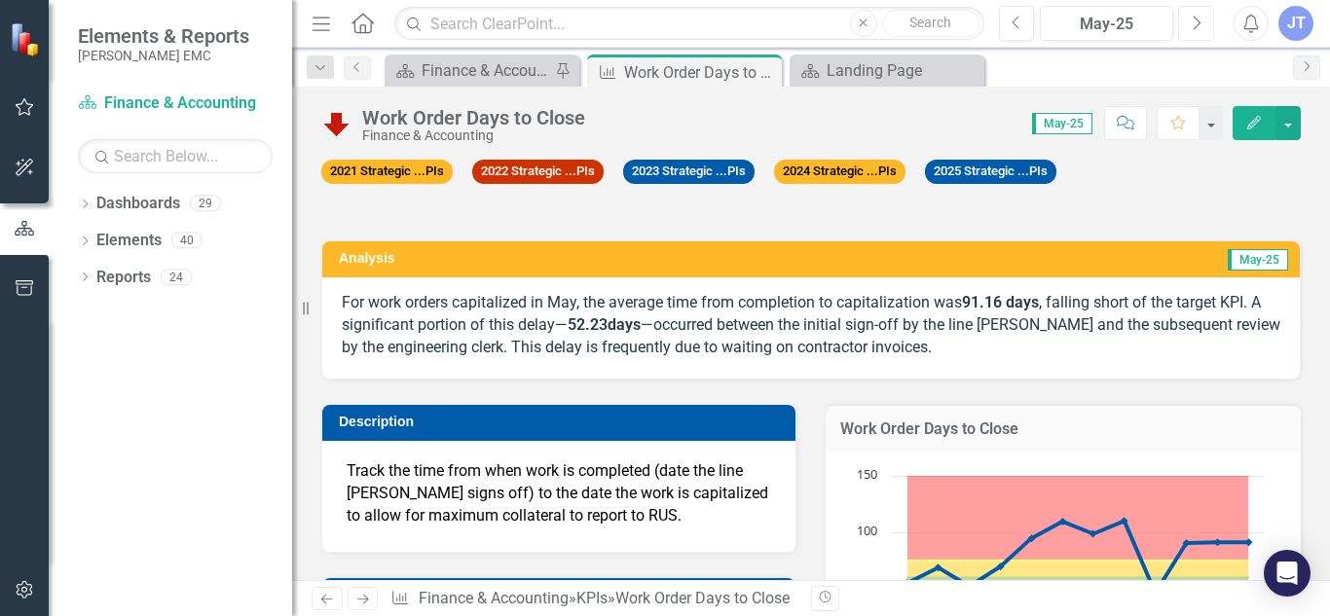
click at [1211, 28] on button "Next" at bounding box center [1196, 23] width 36 height 35
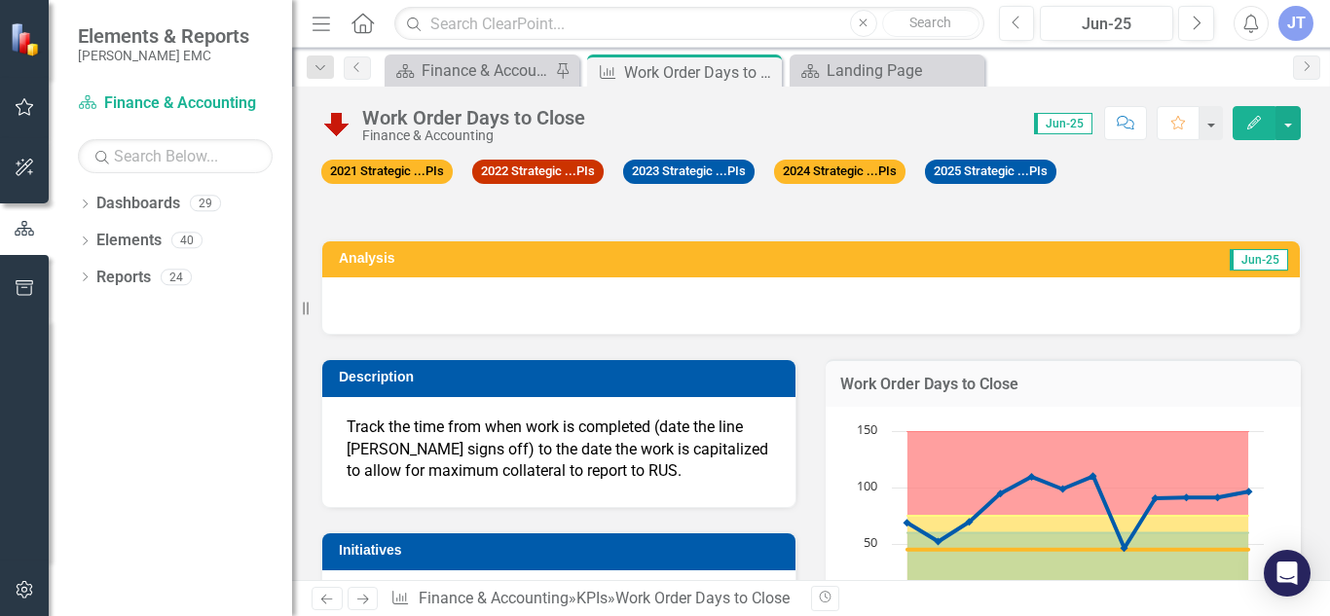
click at [674, 322] on div at bounding box center [811, 306] width 978 height 56
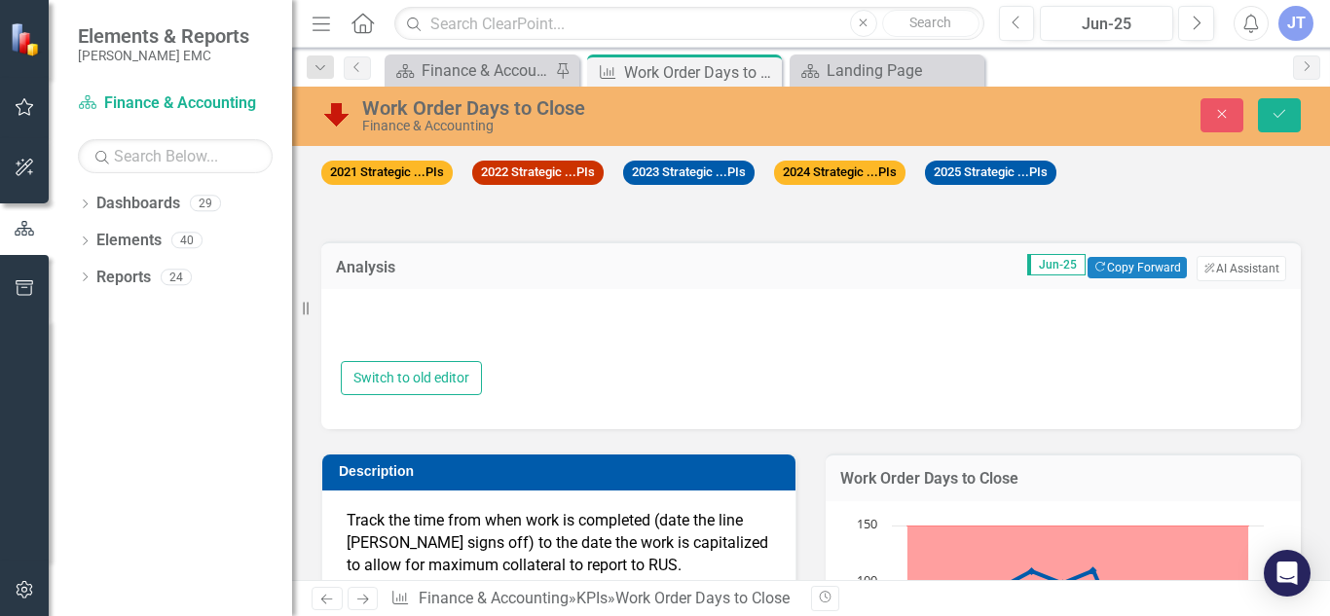
click at [720, 323] on div at bounding box center [811, 332] width 941 height 57
click at [616, 361] on div at bounding box center [811, 332] width 941 height 57
click at [1232, 117] on button "Close" at bounding box center [1222, 115] width 43 height 34
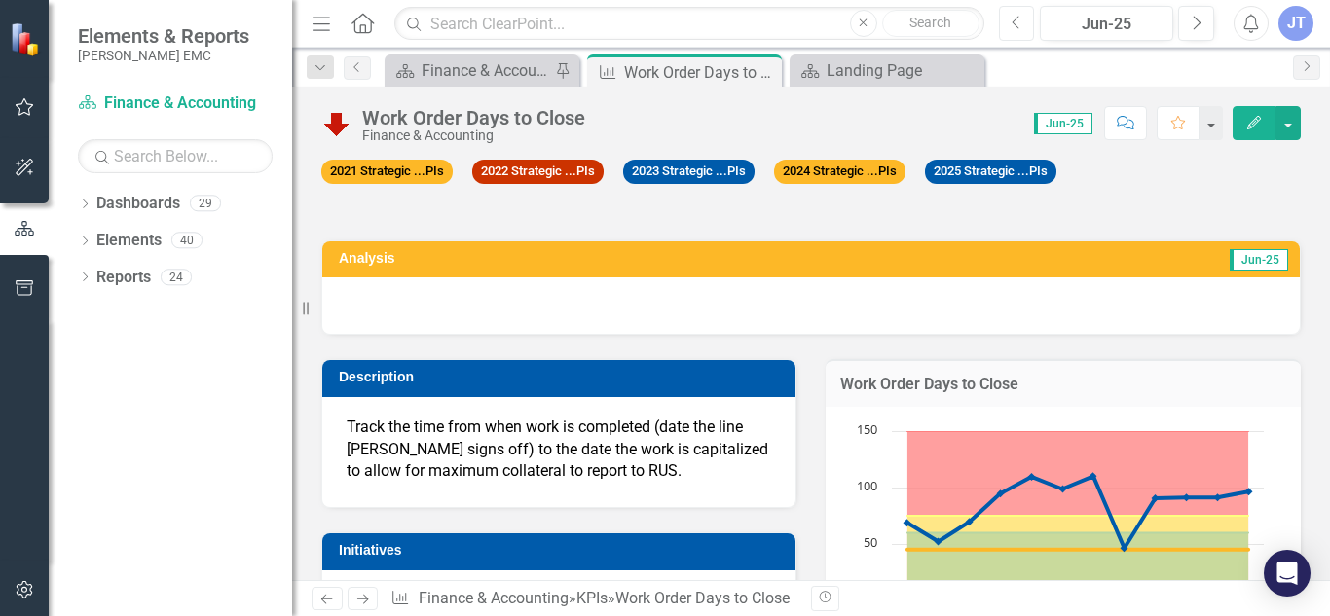
click at [1026, 19] on button "Previous" at bounding box center [1017, 23] width 36 height 35
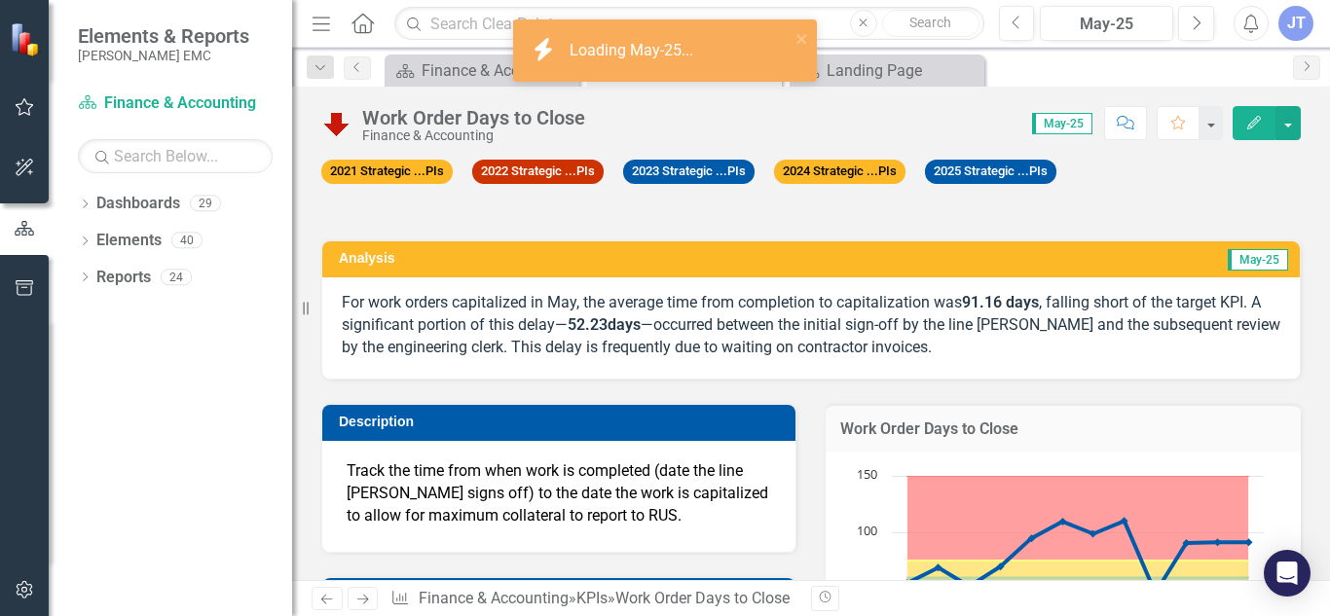
click at [941, 319] on p "For work orders capitalized in May, the average time from completion to capital…" at bounding box center [811, 325] width 939 height 67
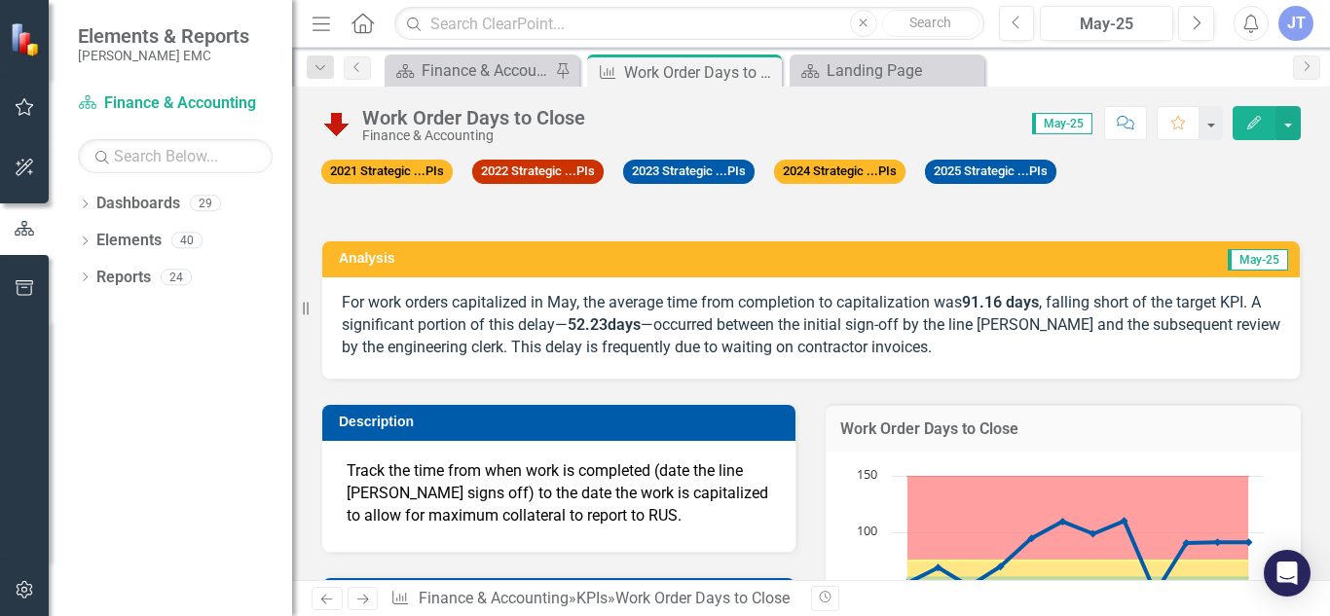
click at [727, 309] on p "For work orders capitalized in May, the average time from completion to capital…" at bounding box center [811, 325] width 939 height 67
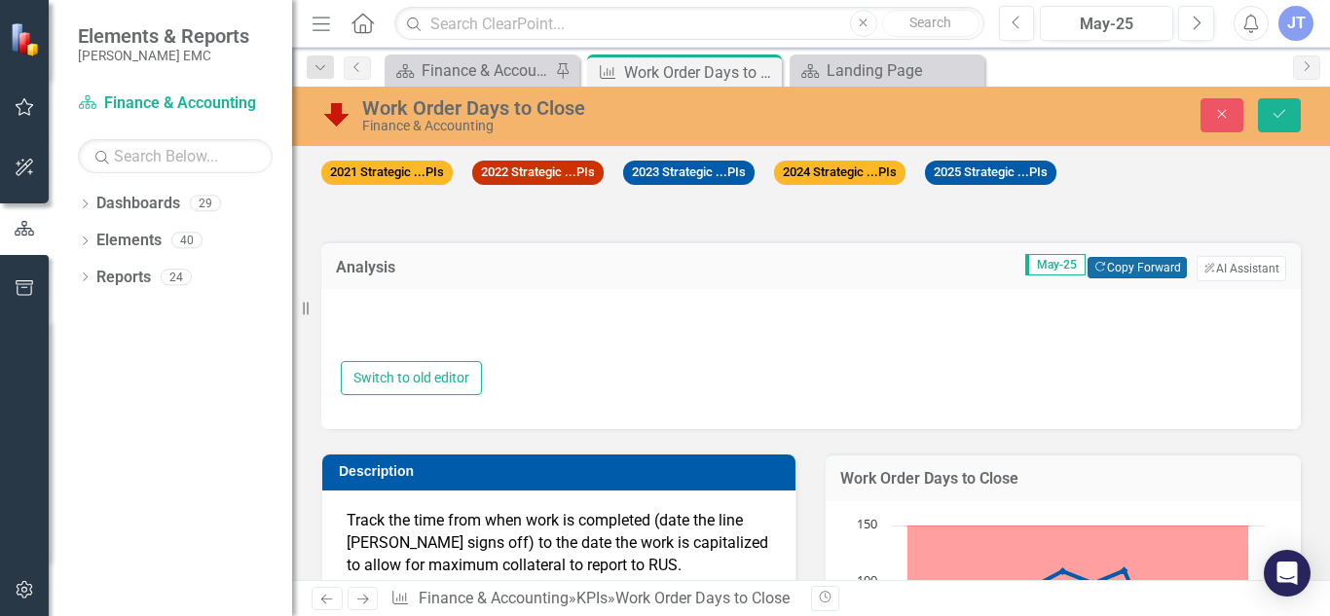
click at [1094, 268] on icon "Copy Forward" at bounding box center [1100, 267] width 13 height 11
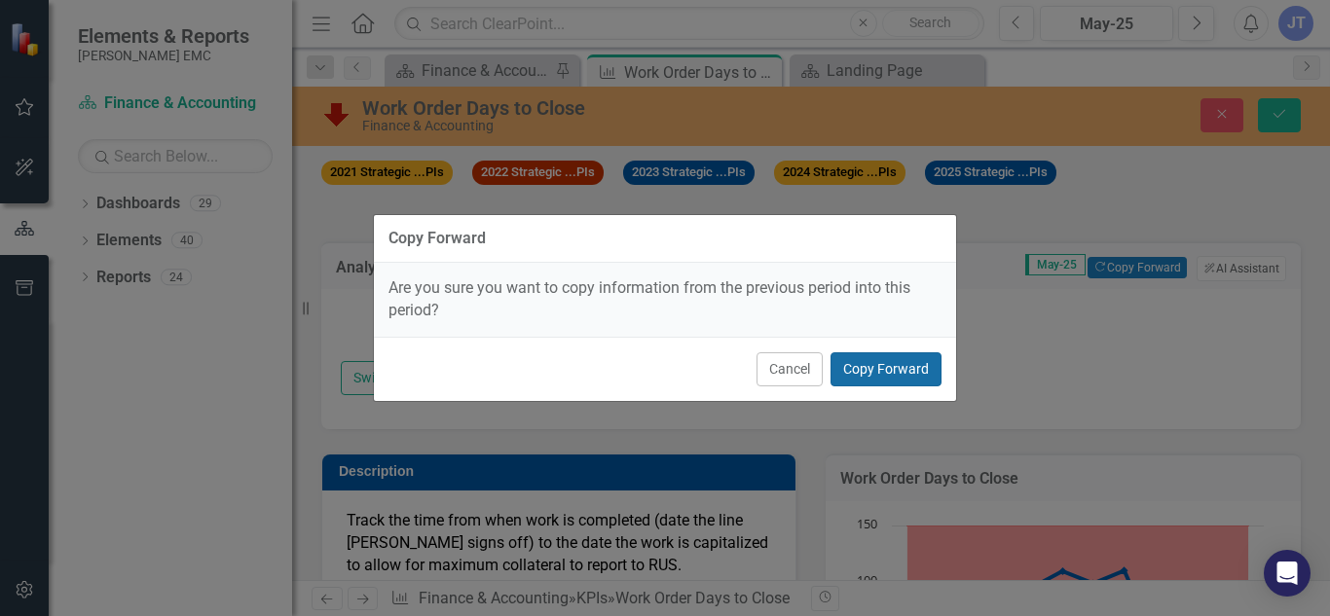
click at [867, 365] on button "Copy Forward" at bounding box center [886, 370] width 111 height 34
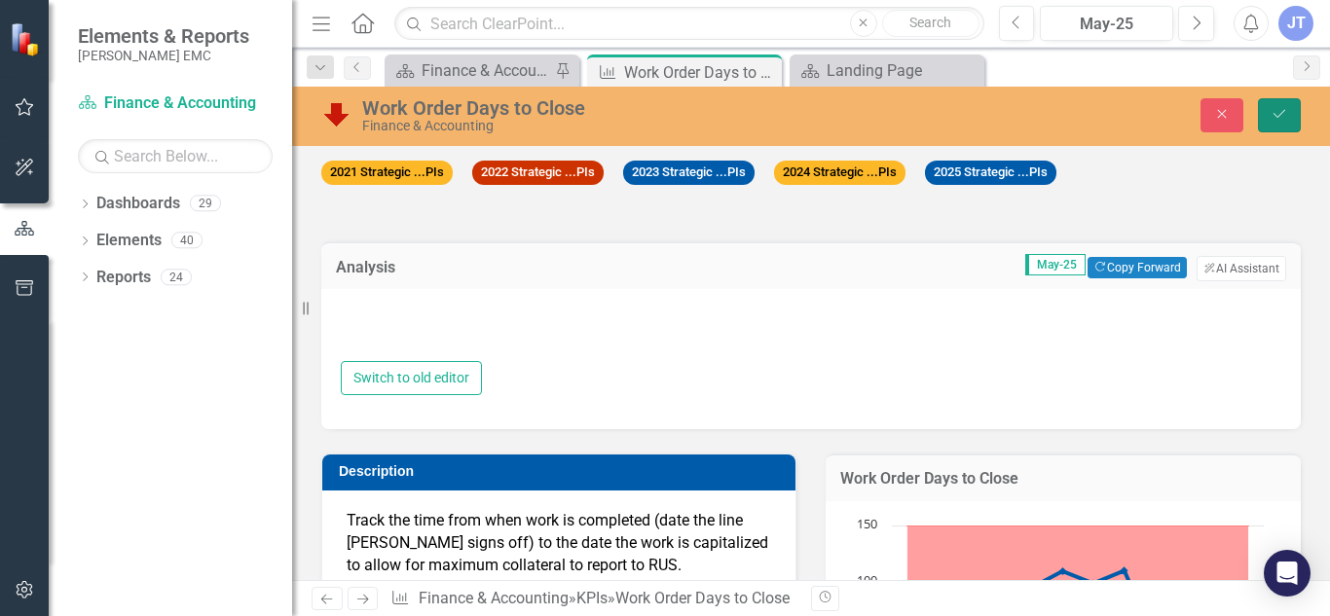
click at [1278, 113] on icon "Save" at bounding box center [1280, 114] width 18 height 14
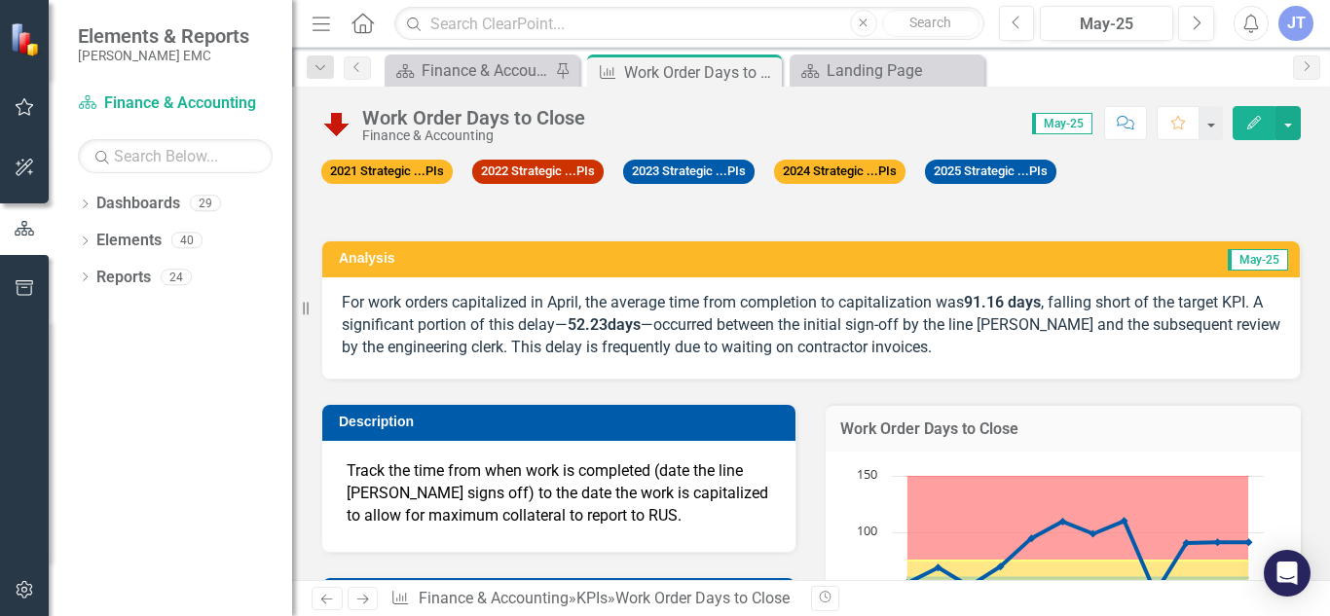
click at [679, 115] on div "Score: 0.00 May-25 Completed Comment Favorite Edit" at bounding box center [948, 122] width 706 height 33
click at [1210, 31] on button "Next" at bounding box center [1196, 23] width 36 height 35
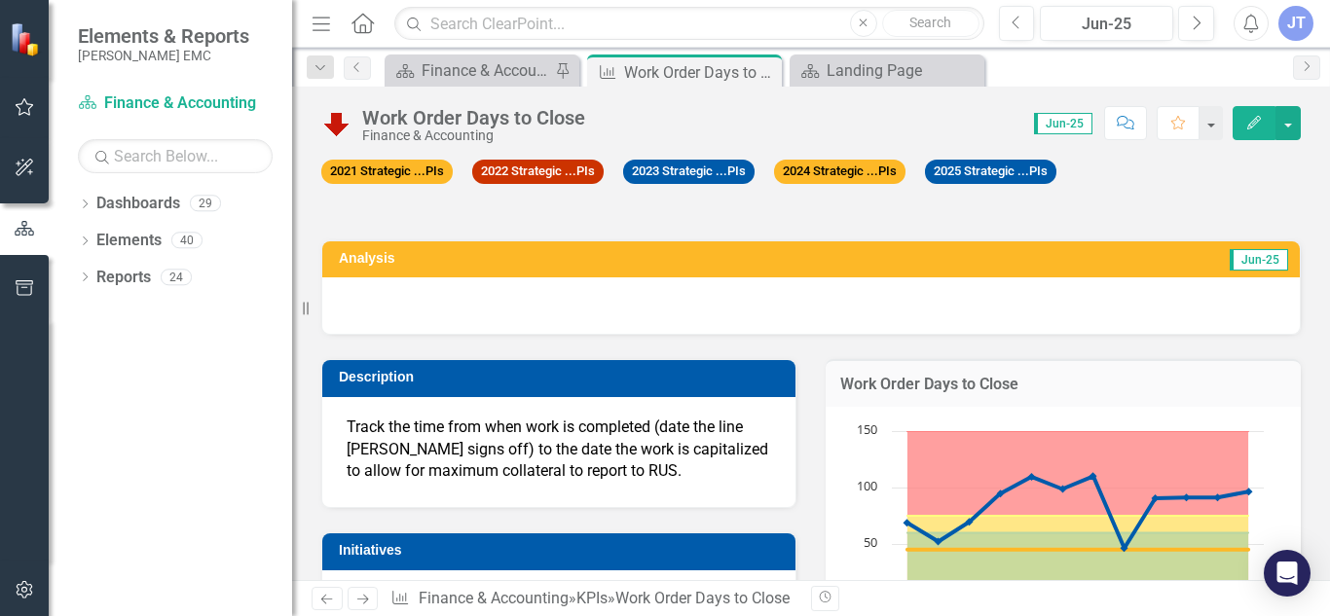
click at [729, 289] on div at bounding box center [811, 306] width 978 height 56
click at [714, 294] on div at bounding box center [811, 306] width 978 height 56
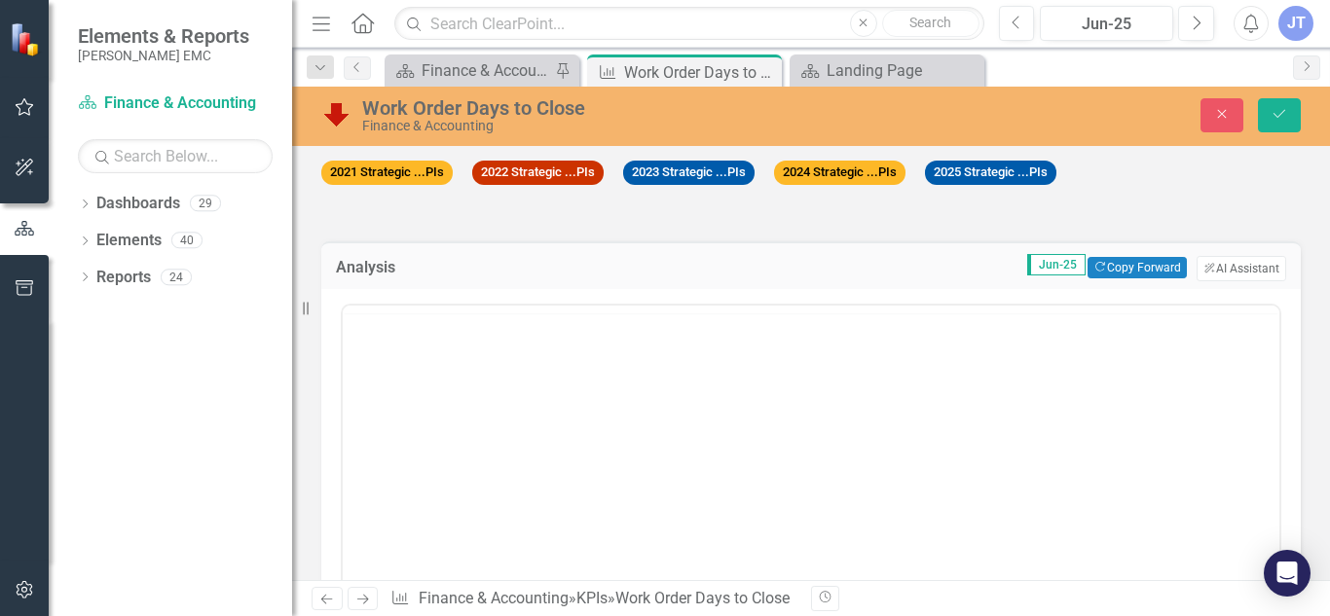
click at [679, 358] on div at bounding box center [811, 499] width 941 height 390
click at [620, 404] on body "Rich Text Area. Press ALT-0 for help." at bounding box center [811, 498] width 937 height 292
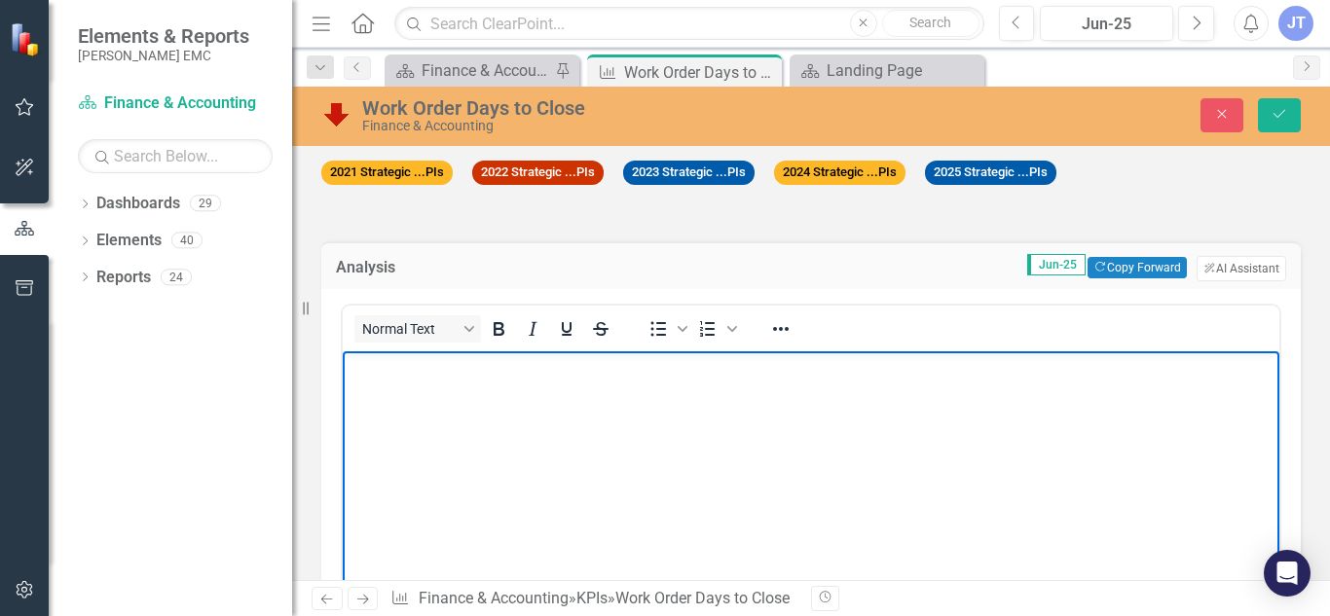
click at [773, 265] on td "Jun-25 Copy Forward Copy Forward ClearPoint AI AI Assistant" at bounding box center [899, 268] width 773 height 25
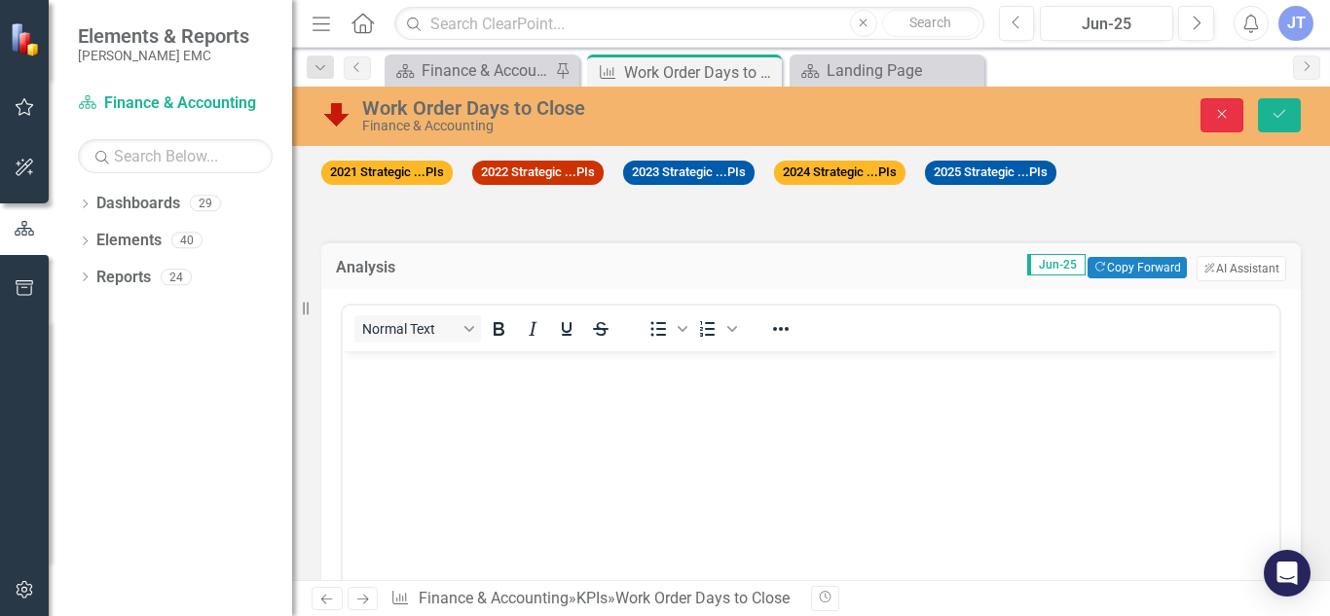
click at [1225, 113] on icon "Close" at bounding box center [1222, 114] width 18 height 14
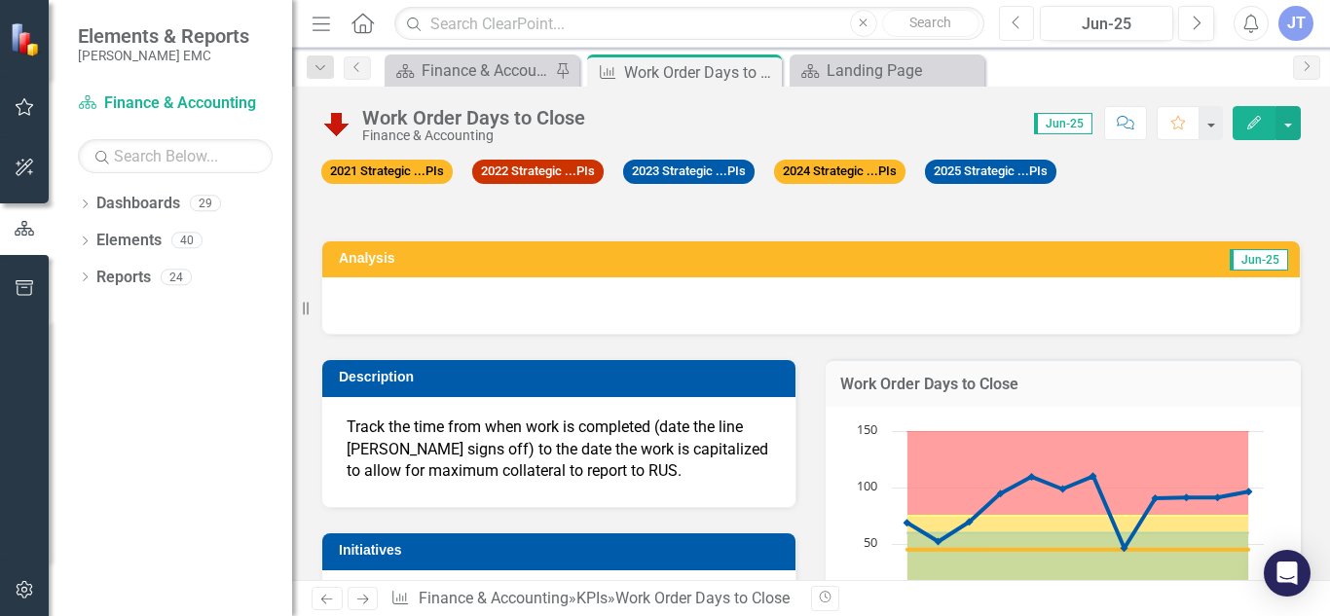
click at [1027, 15] on button "Previous" at bounding box center [1017, 23] width 36 height 35
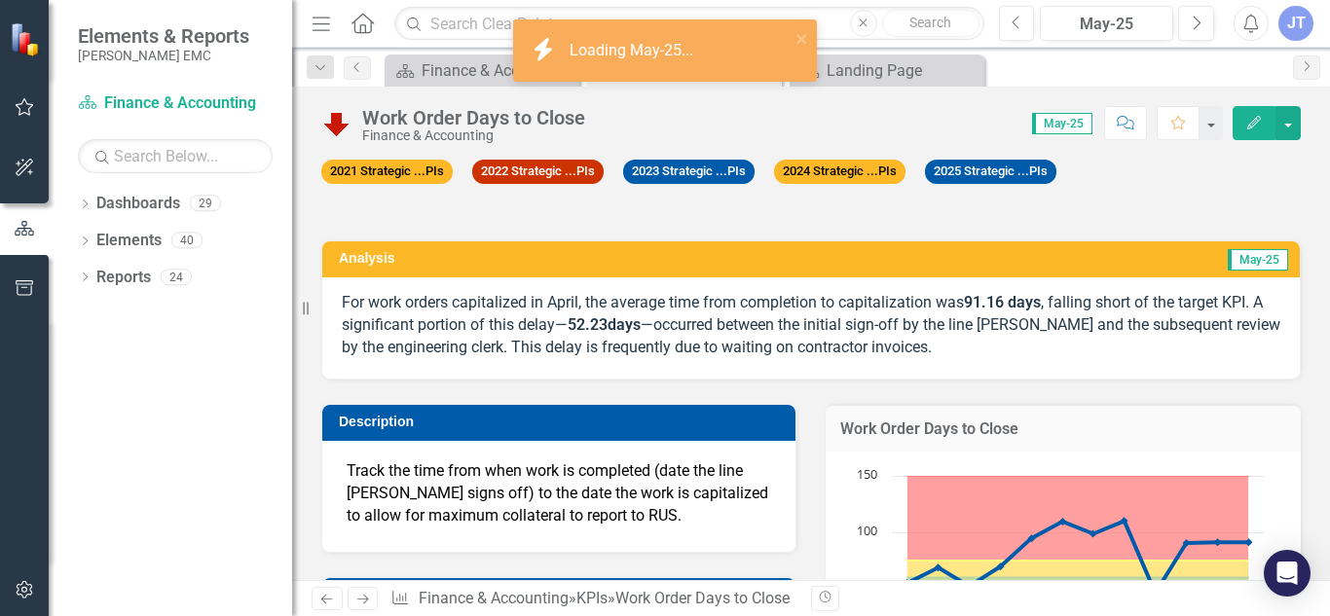
click at [805, 312] on p "For work orders capitalized in April, the average time from completion to capit…" at bounding box center [811, 325] width 939 height 67
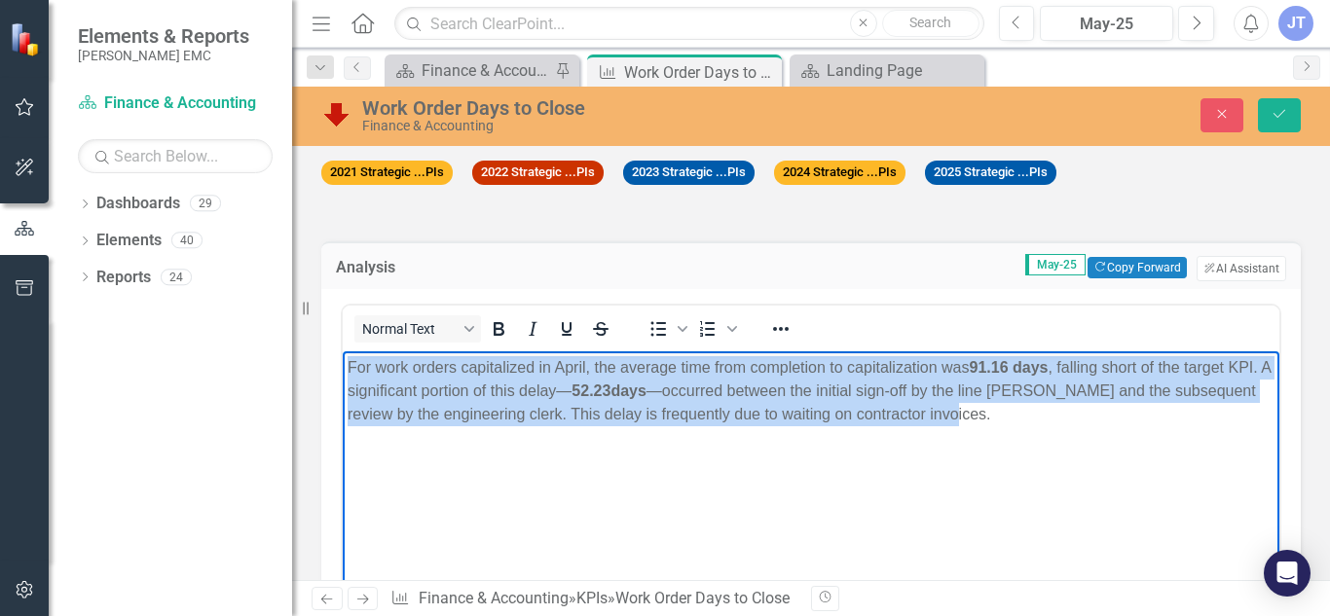
drag, startPoint x: 1052, startPoint y: 441, endPoint x: 330, endPoint y: 337, distance: 729.1
click at [343, 352] on html "For work orders capitalized in April, the average time from completion to capit…" at bounding box center [811, 498] width 937 height 292
copy p "For work orders capitalized in April, the average time from completion to capit…"
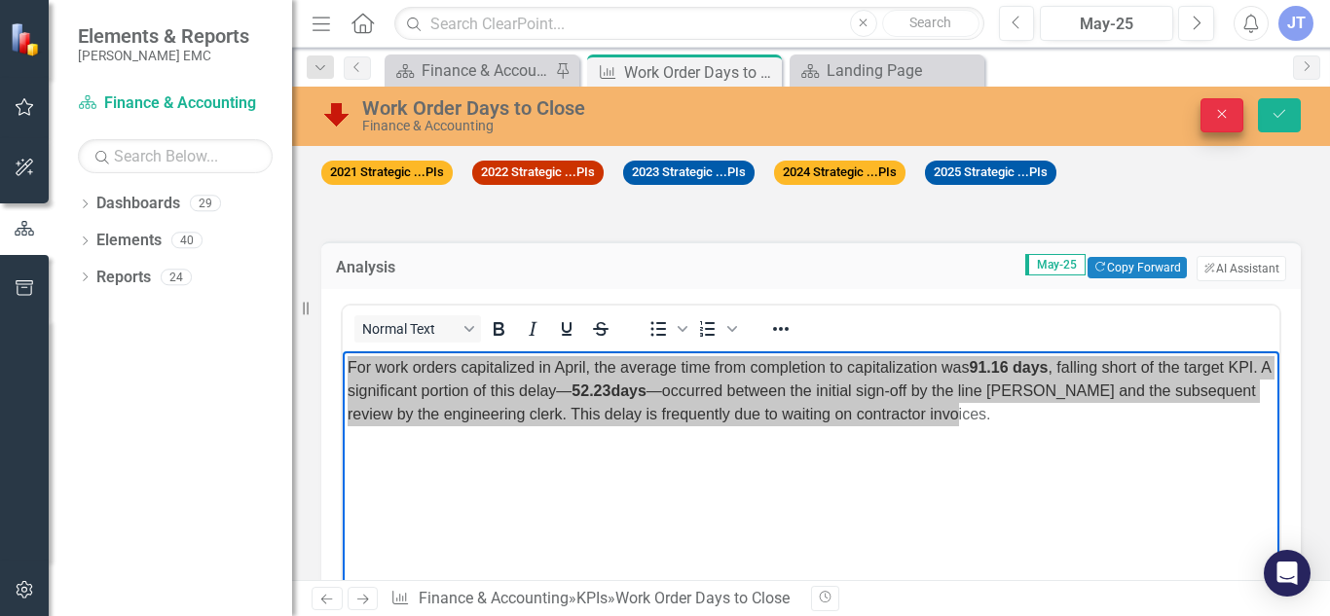
click at [1209, 112] on button "Close" at bounding box center [1222, 115] width 43 height 34
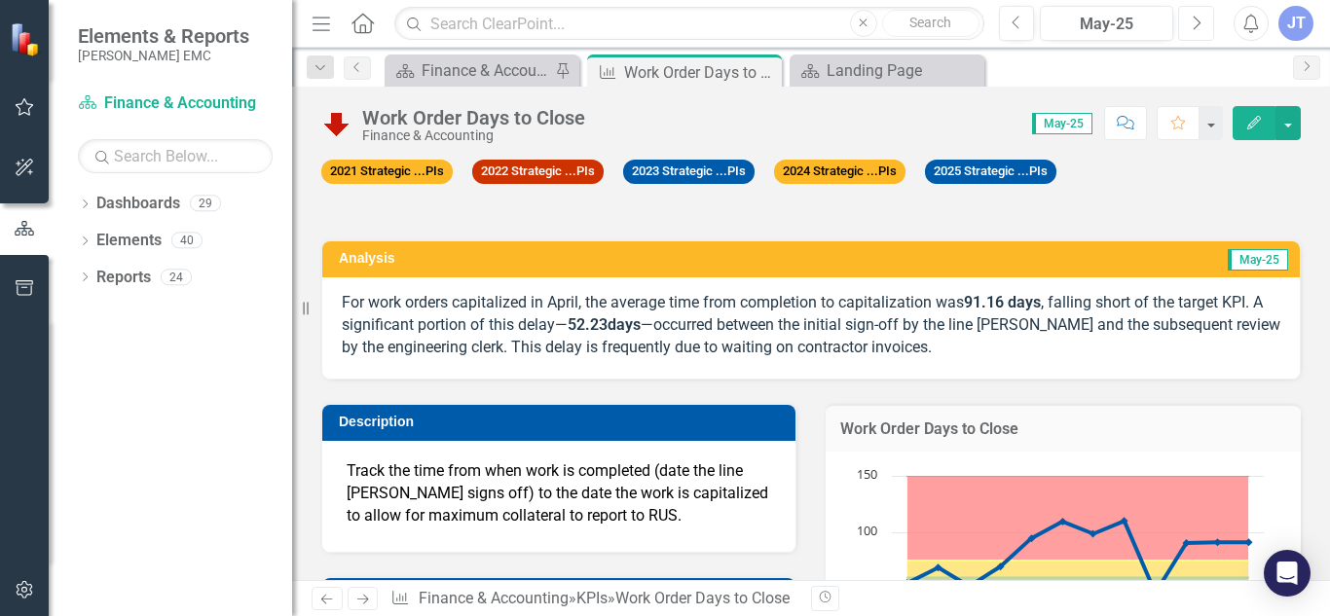
click at [1191, 21] on icon "Next" at bounding box center [1196, 24] width 11 height 18
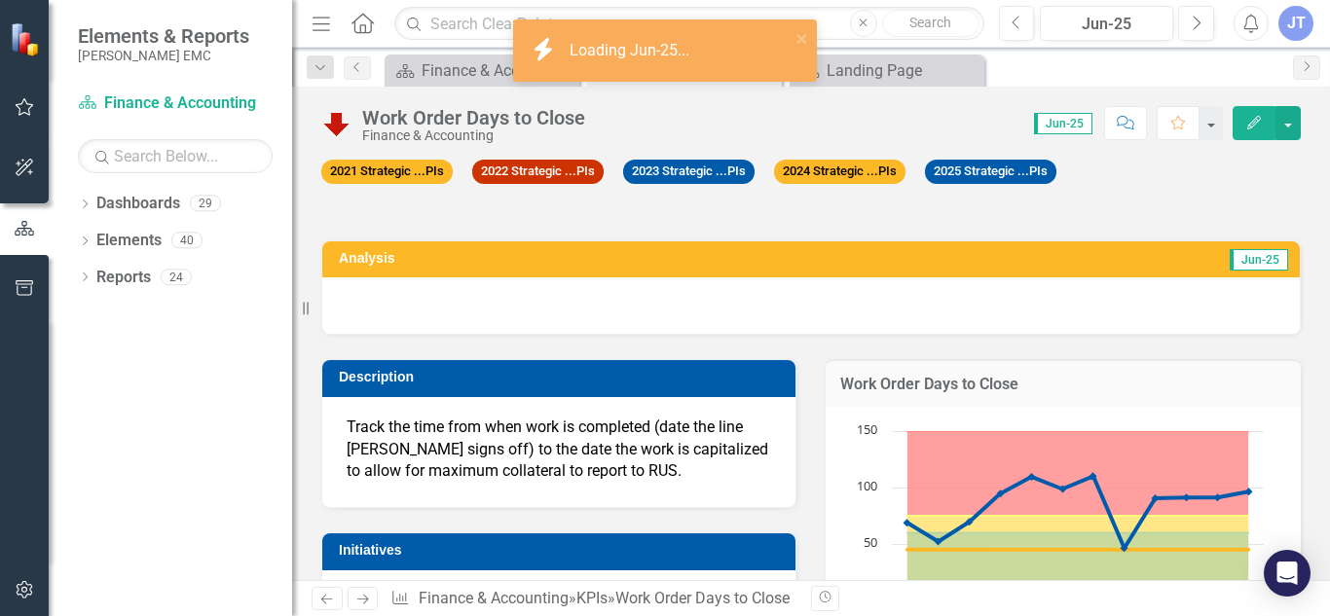
click at [704, 316] on div at bounding box center [811, 306] width 978 height 56
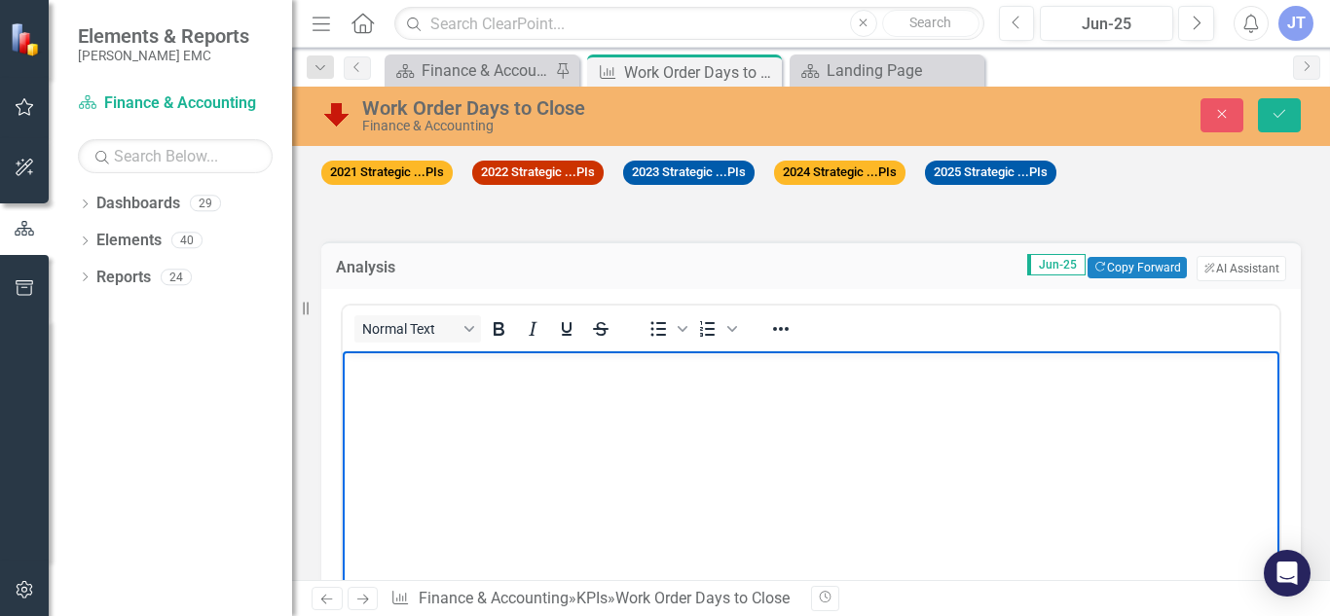
click at [619, 406] on body "Rich Text Area. Press ALT-0 for help." at bounding box center [811, 498] width 937 height 292
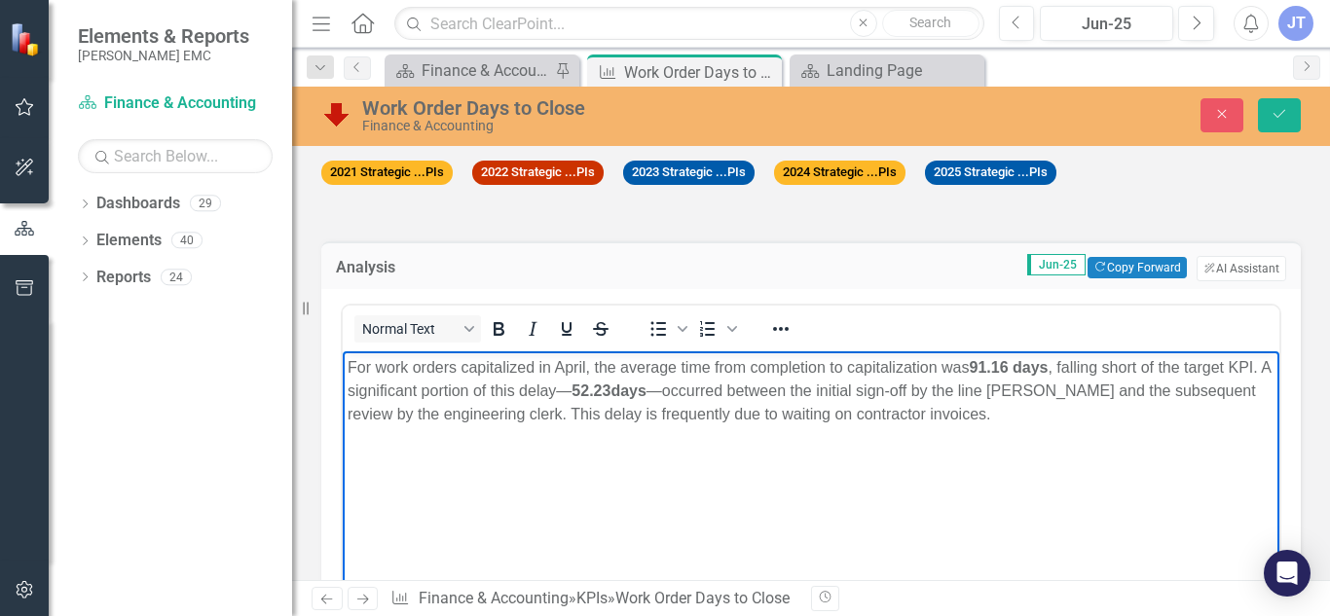
click at [585, 363] on p "For work orders capitalized in April, the average time from completion to capit…" at bounding box center [811, 391] width 927 height 70
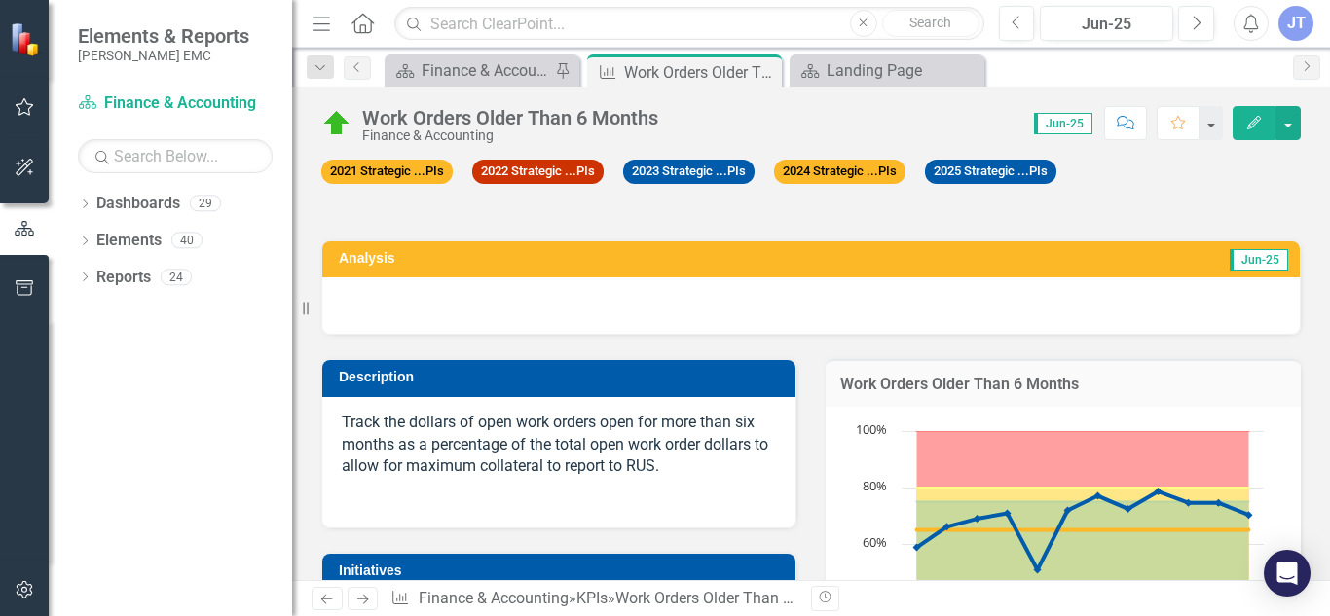
click at [909, 312] on div at bounding box center [811, 306] width 978 height 56
click at [869, 317] on div at bounding box center [811, 306] width 978 height 56
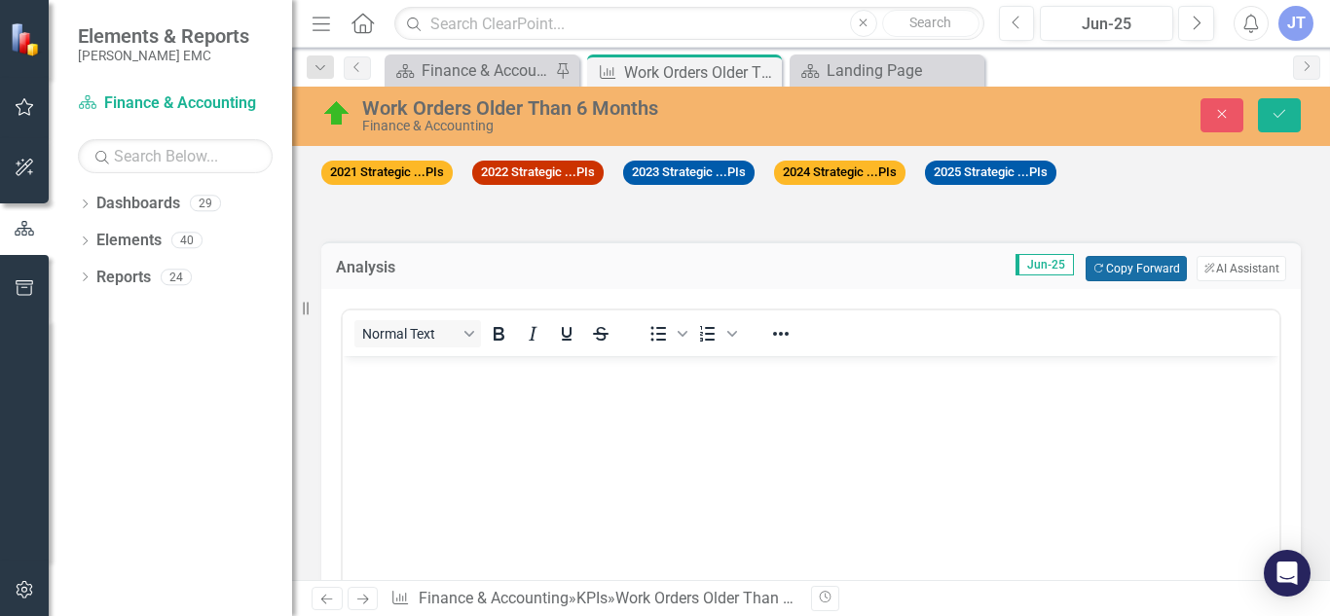
click at [1101, 276] on button "Copy Forward Copy Forward" at bounding box center [1136, 268] width 100 height 25
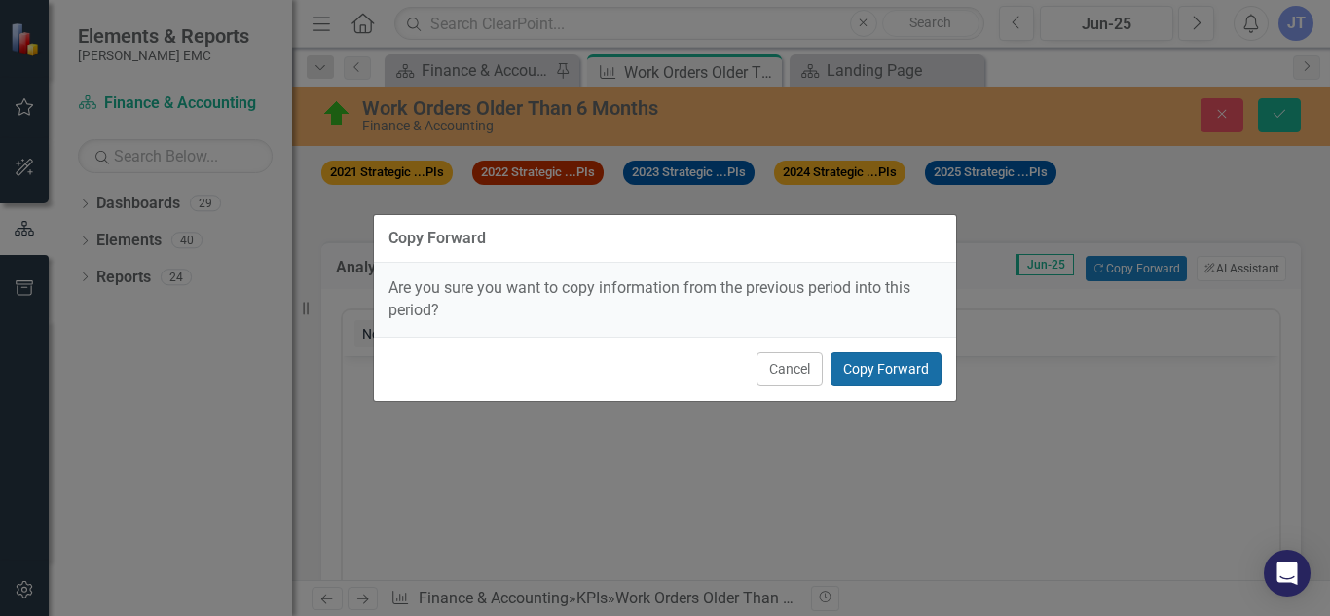
click at [899, 367] on button "Copy Forward" at bounding box center [886, 370] width 111 height 34
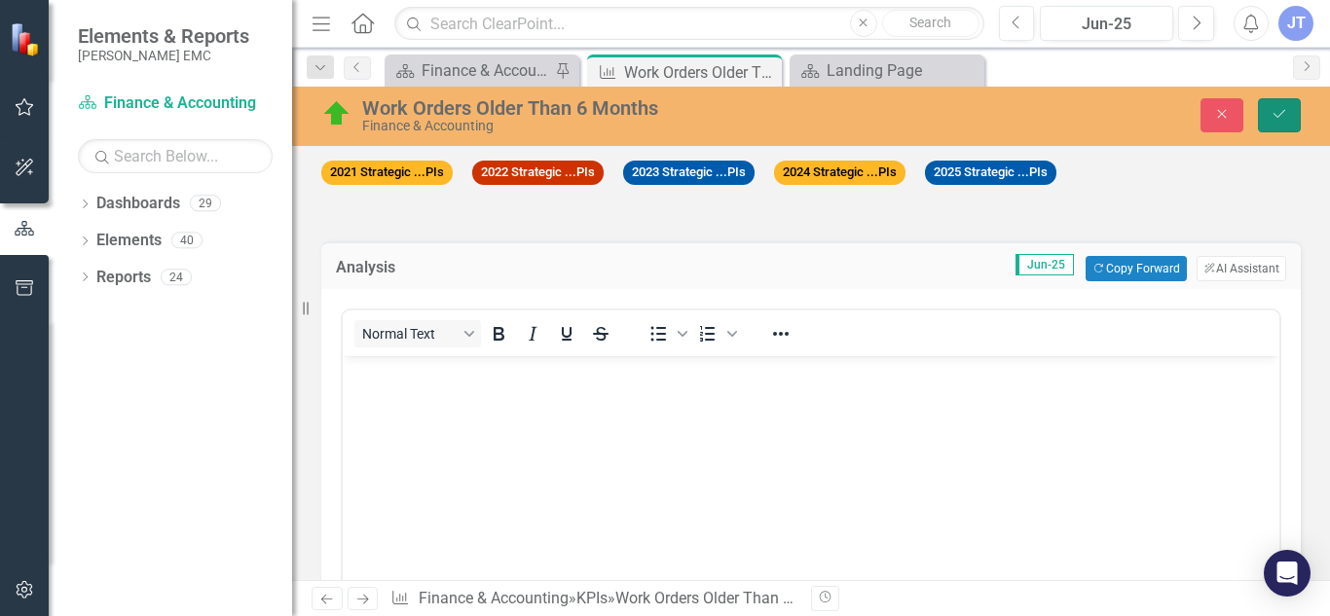
click at [1268, 123] on button "Save" at bounding box center [1279, 115] width 43 height 34
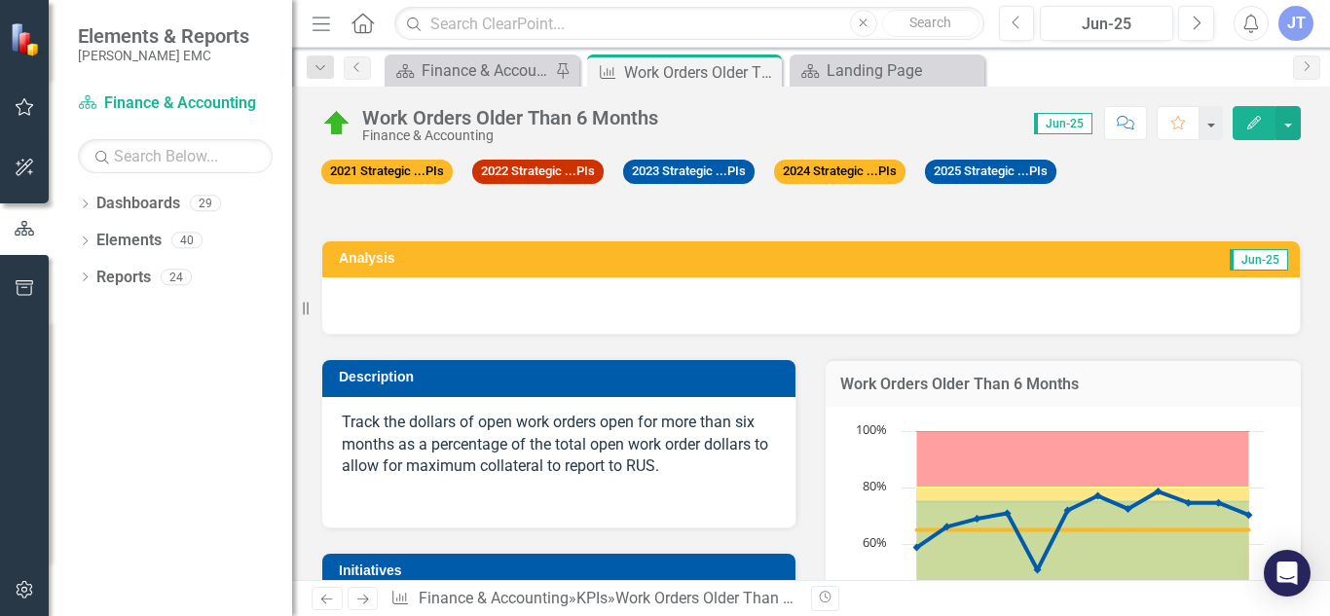
click at [1019, 308] on div at bounding box center [811, 306] width 978 height 56
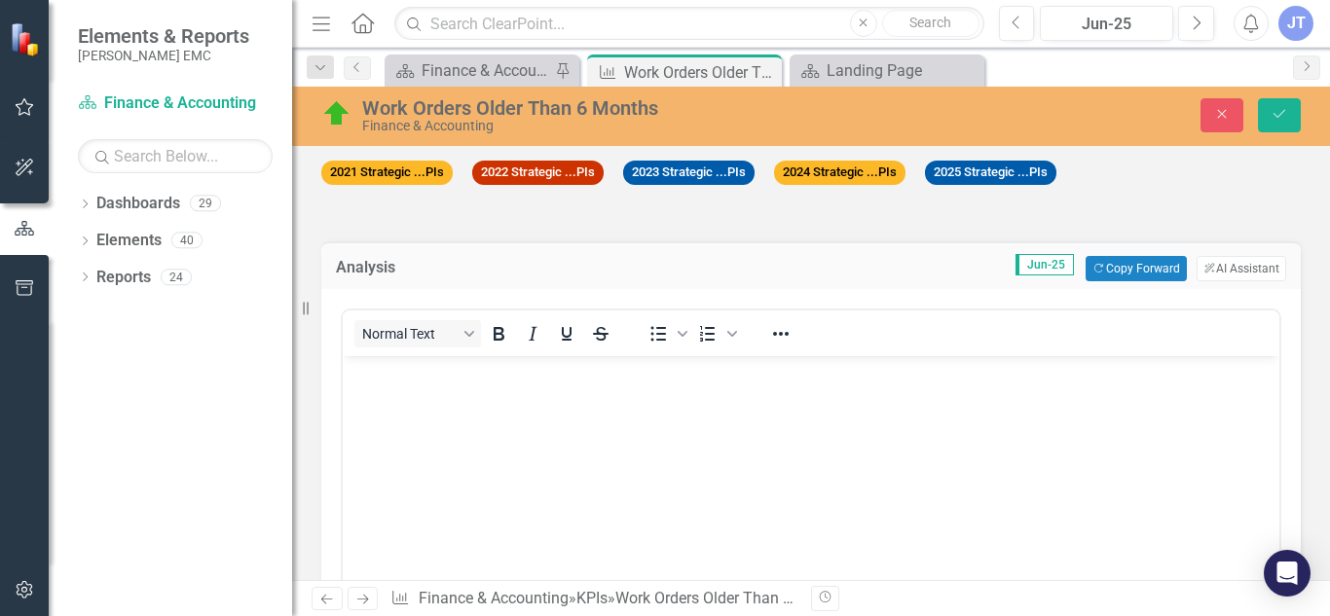
click at [877, 408] on body "Rich Text Area. Press ALT-0 for help." at bounding box center [811, 502] width 937 height 292
click at [1147, 266] on button "Copy Forward Copy Forward" at bounding box center [1136, 268] width 100 height 25
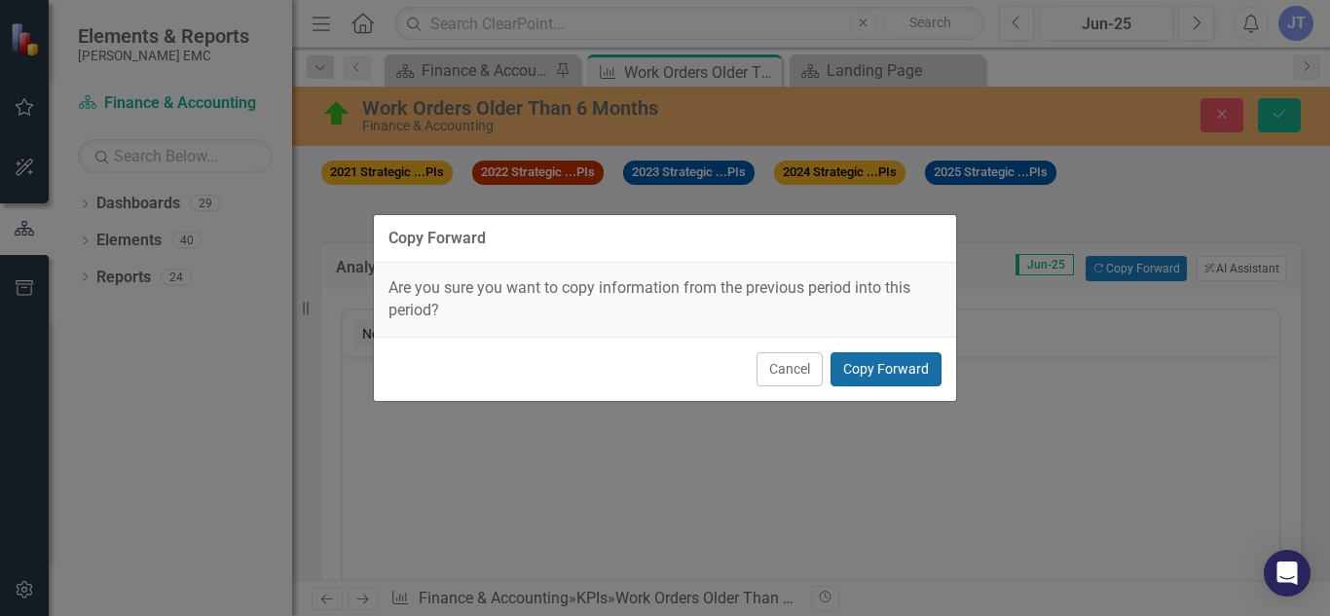
click at [874, 365] on button "Copy Forward" at bounding box center [886, 370] width 111 height 34
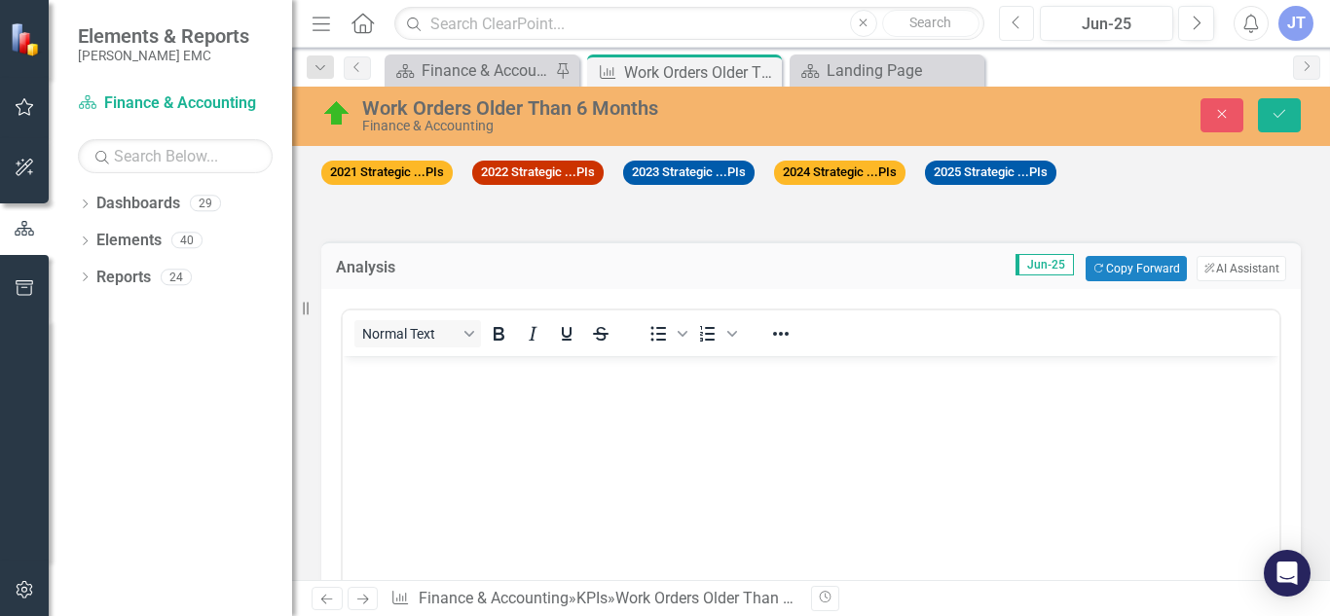
click at [1016, 19] on icon "button" at bounding box center [1016, 23] width 8 height 14
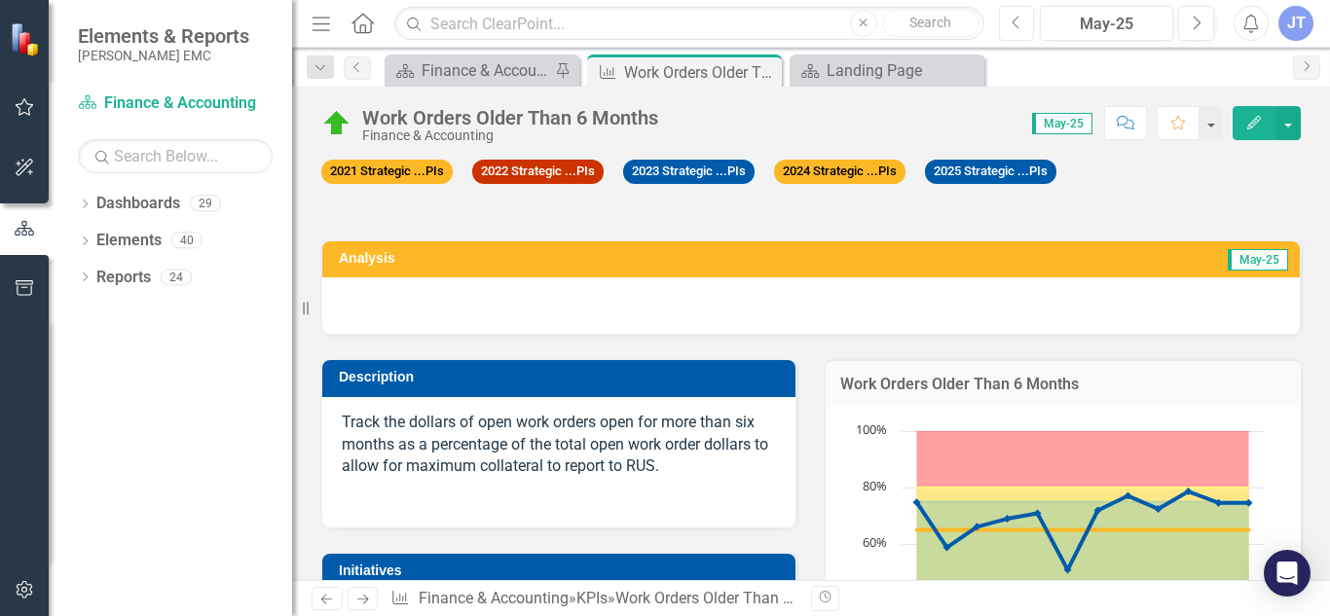
click at [1022, 24] on icon "Previous" at bounding box center [1017, 24] width 11 height 18
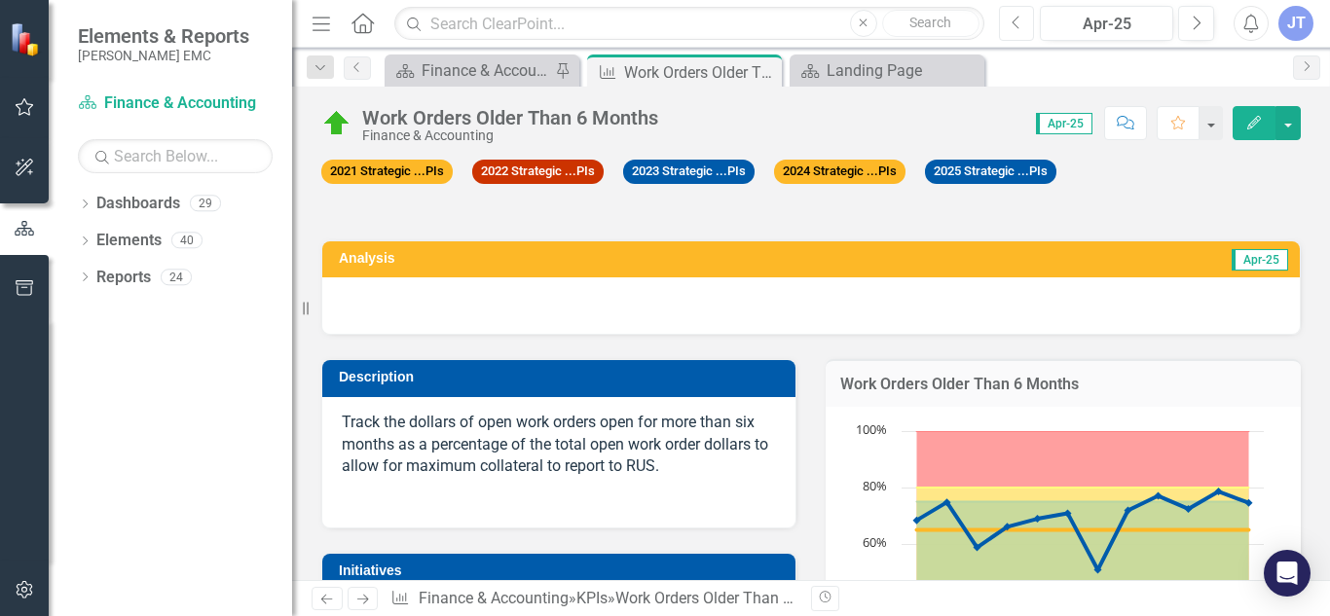
click at [1019, 20] on icon "Previous" at bounding box center [1017, 24] width 11 height 18
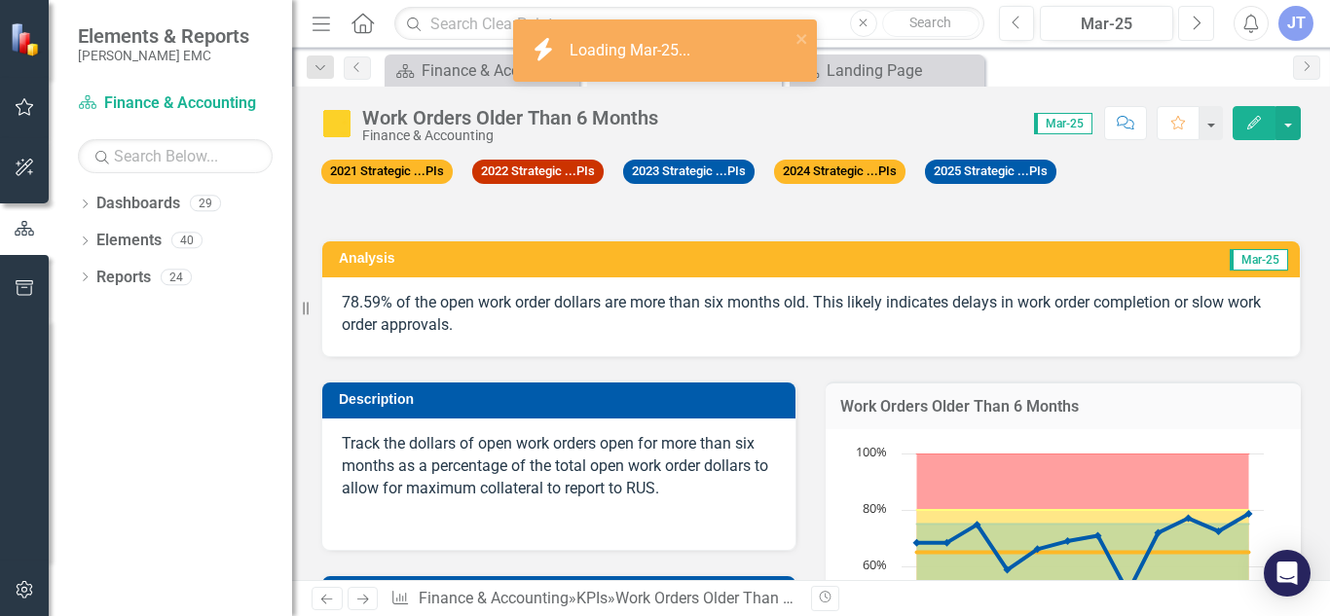
click at [1180, 27] on button "Next" at bounding box center [1196, 23] width 36 height 35
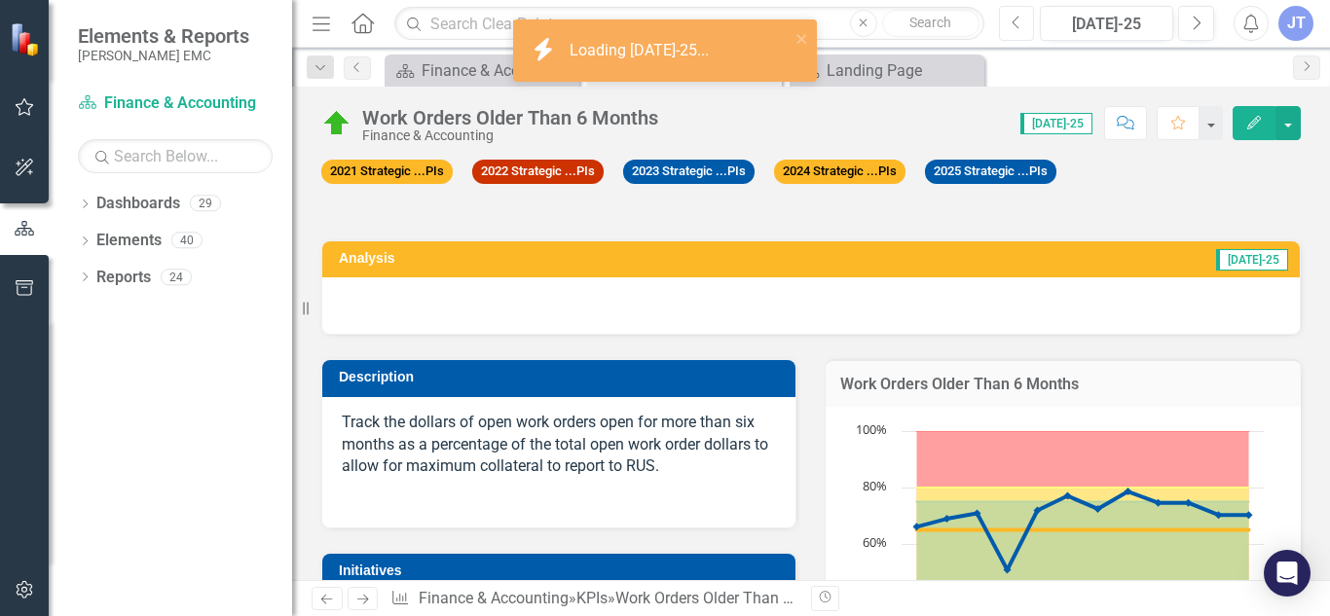
click at [1017, 26] on icon "button" at bounding box center [1016, 23] width 8 height 14
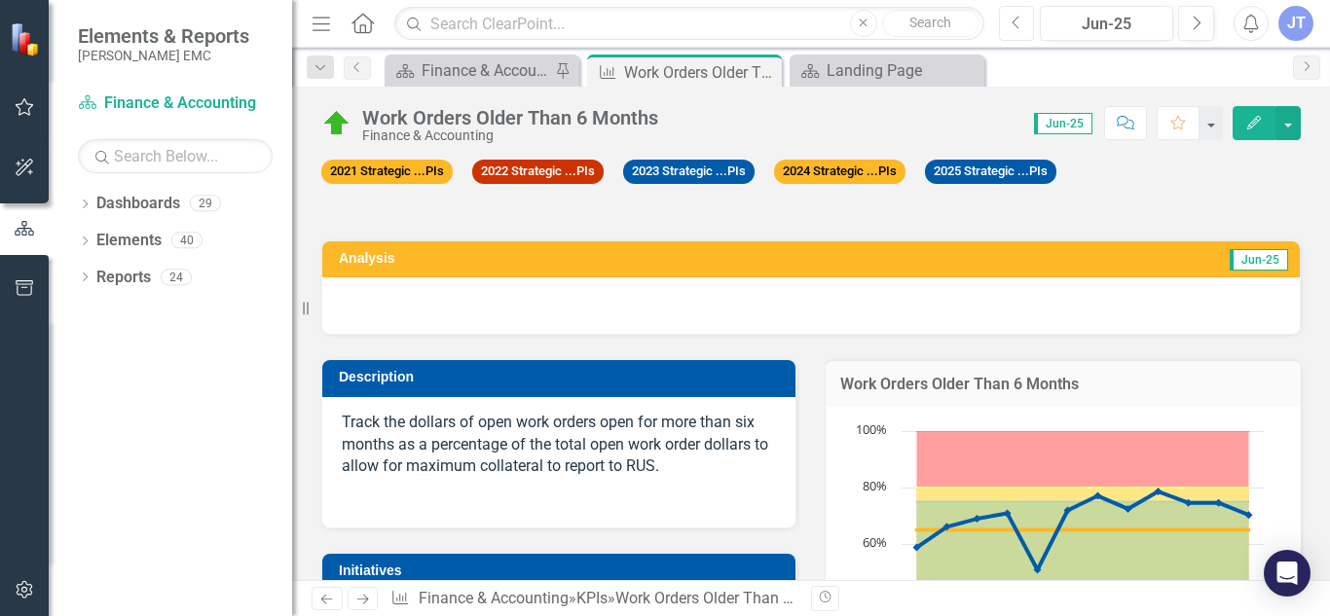
click at [1017, 26] on icon "button" at bounding box center [1016, 23] width 8 height 14
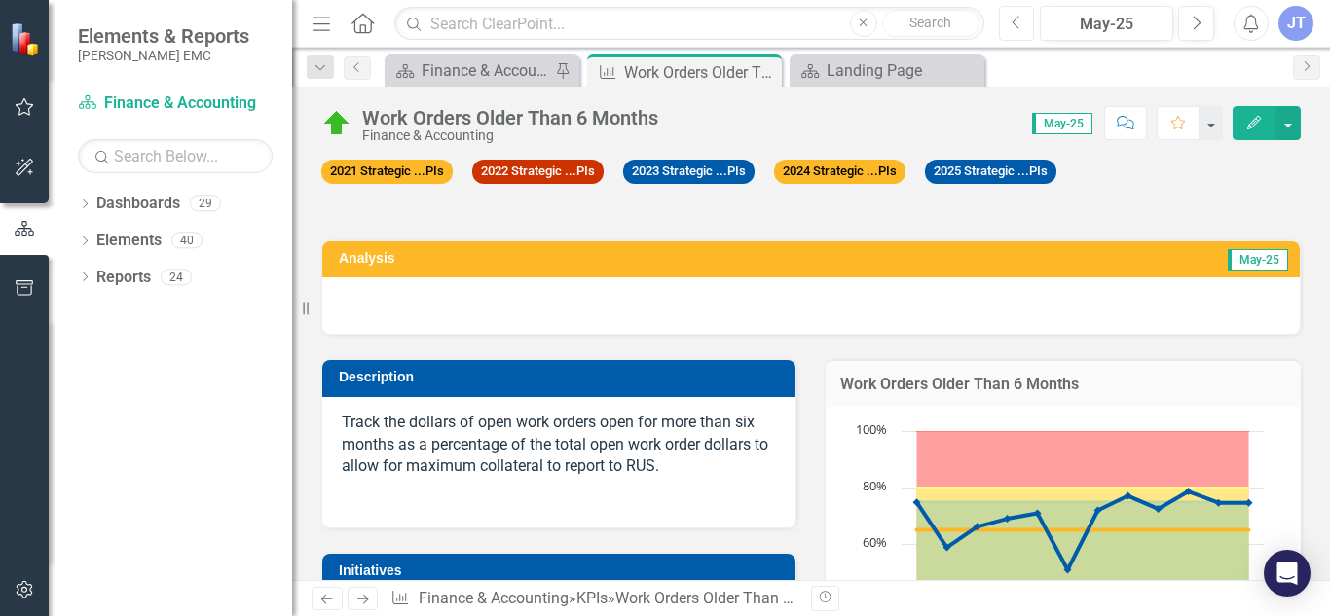
click at [1022, 18] on icon "Previous" at bounding box center [1017, 24] width 11 height 18
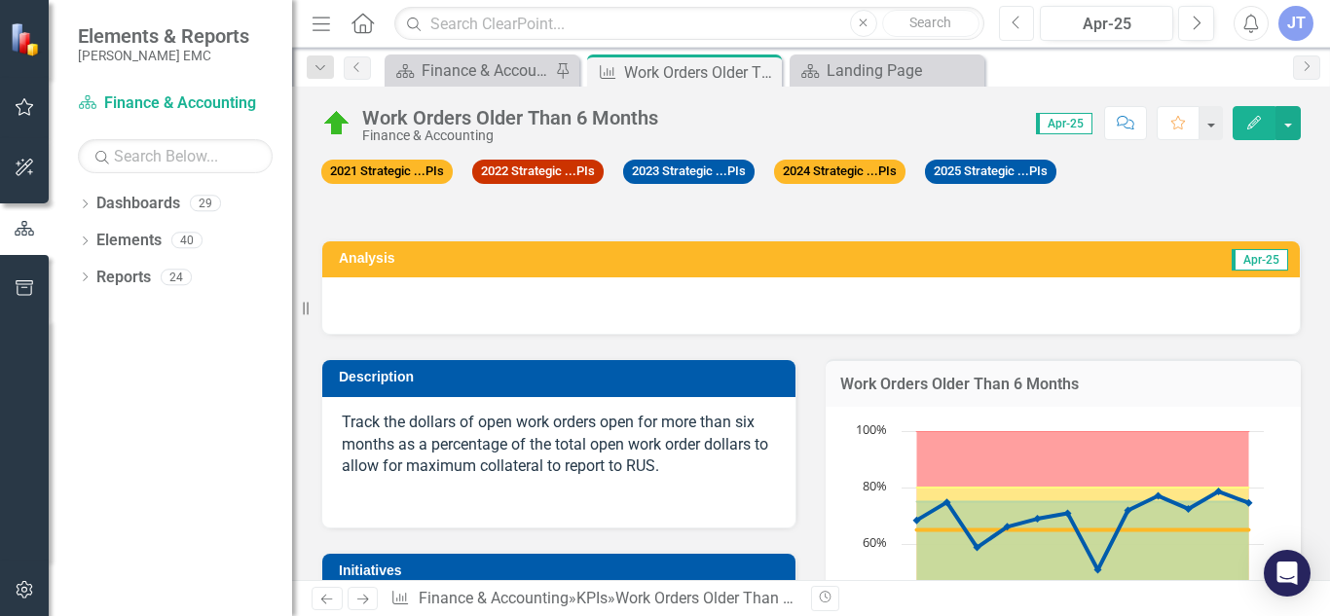
click at [1019, 15] on icon "Previous" at bounding box center [1017, 24] width 11 height 18
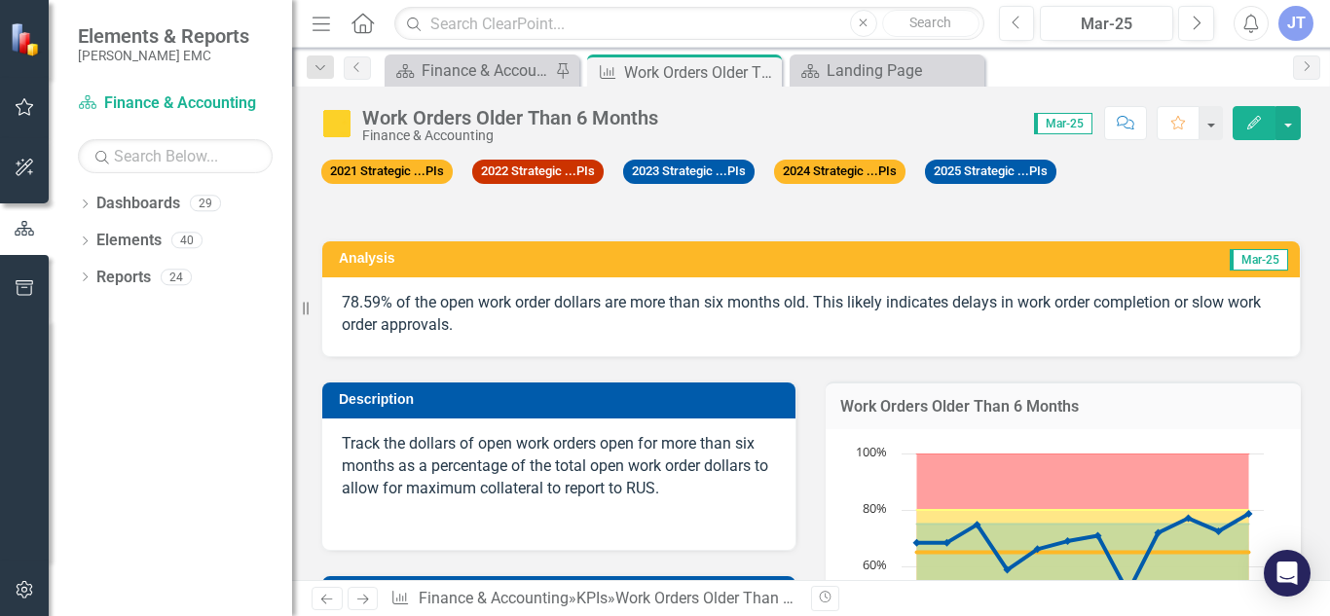
click at [830, 327] on p "78.59% of the open work order dollars are more than six months old. This likely…" at bounding box center [811, 314] width 939 height 45
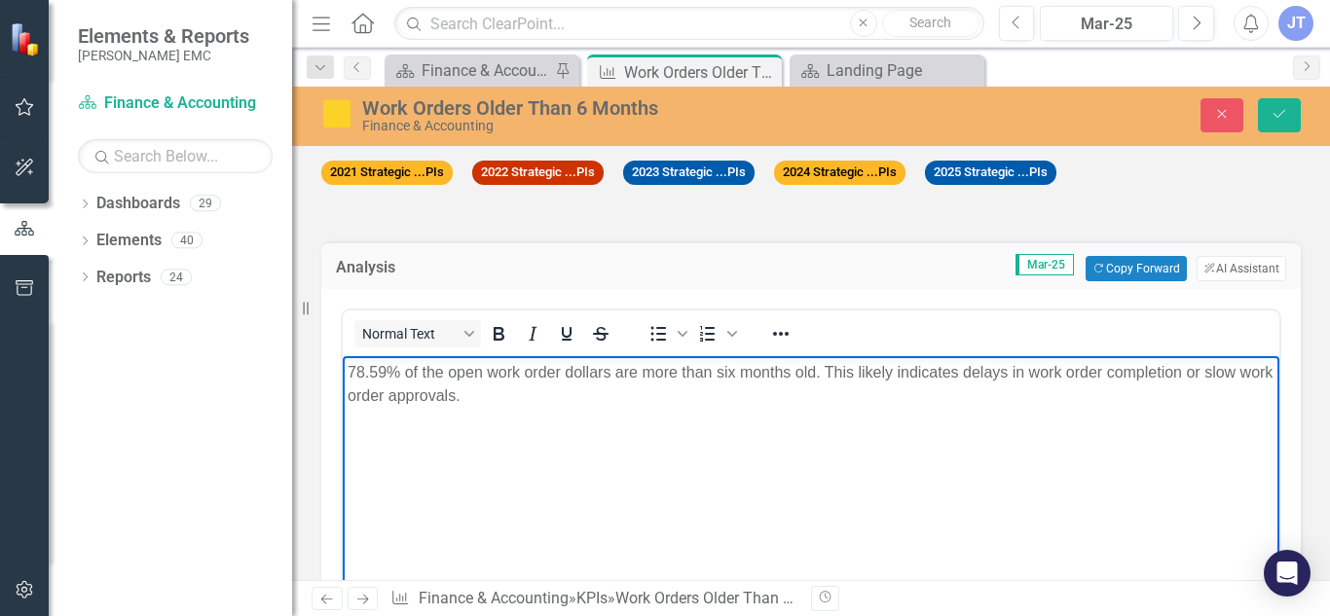
drag, startPoint x: 531, startPoint y: 400, endPoint x: 332, endPoint y: 377, distance: 200.0
click at [343, 377] on html "78.59% of the open work order dollars are more than six months old. This likely…" at bounding box center [811, 502] width 937 height 292
copy p "78.59% of the open work order dollars are more than six months old. This likely…"
click at [1123, 14] on div "Mar-25" at bounding box center [1107, 24] width 120 height 23
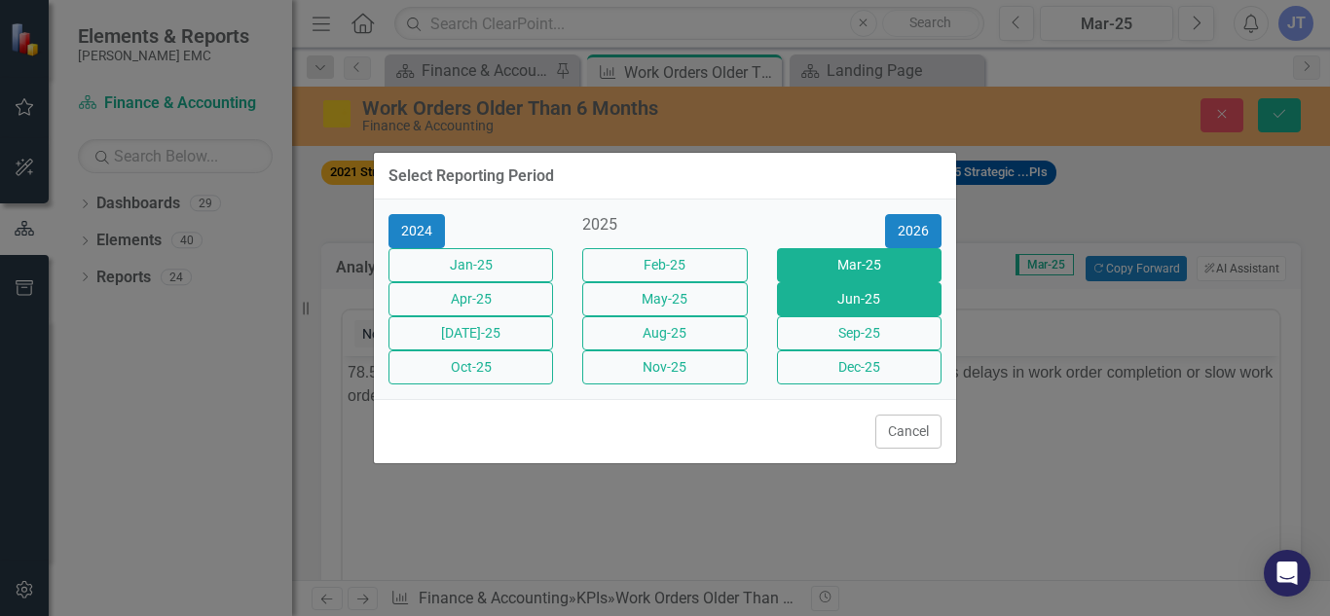
click at [845, 289] on button "Jun-25" at bounding box center [859, 299] width 165 height 34
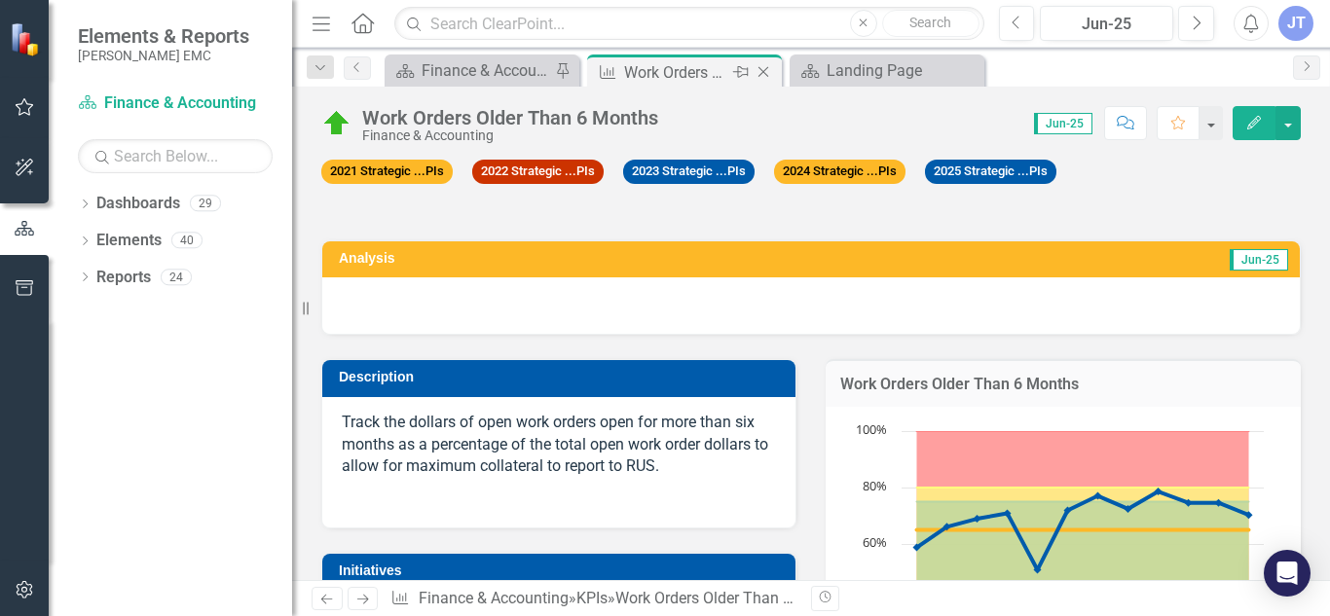
click at [770, 69] on icon "Close" at bounding box center [763, 72] width 19 height 16
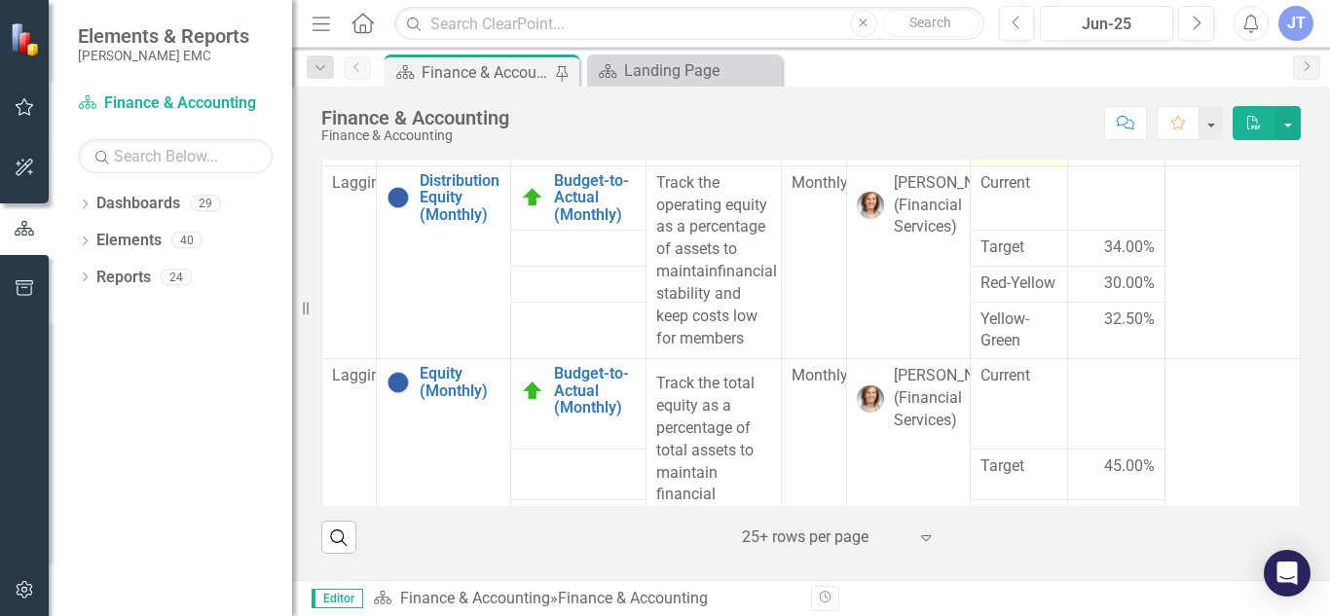
scroll to position [338, 0]
click at [576, 225] on link "Budget-to-Actual (Monthly)" at bounding box center [595, 199] width 82 height 52
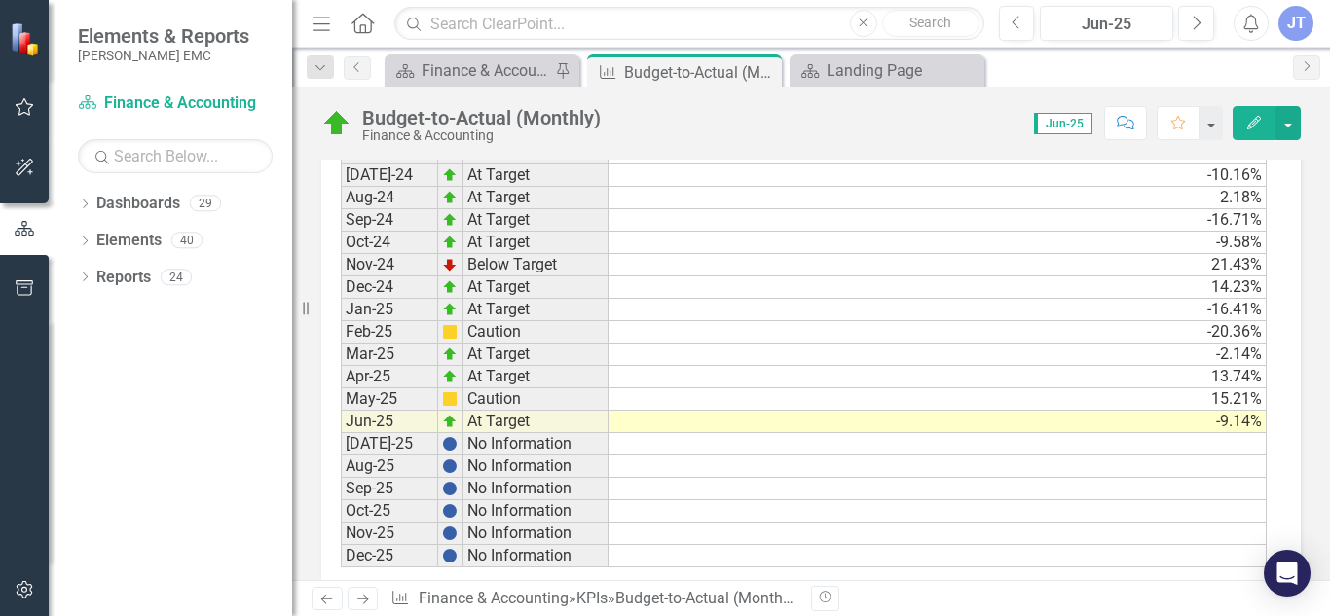
scroll to position [2083, 0]
